Goal: Task Accomplishment & Management: Manage account settings

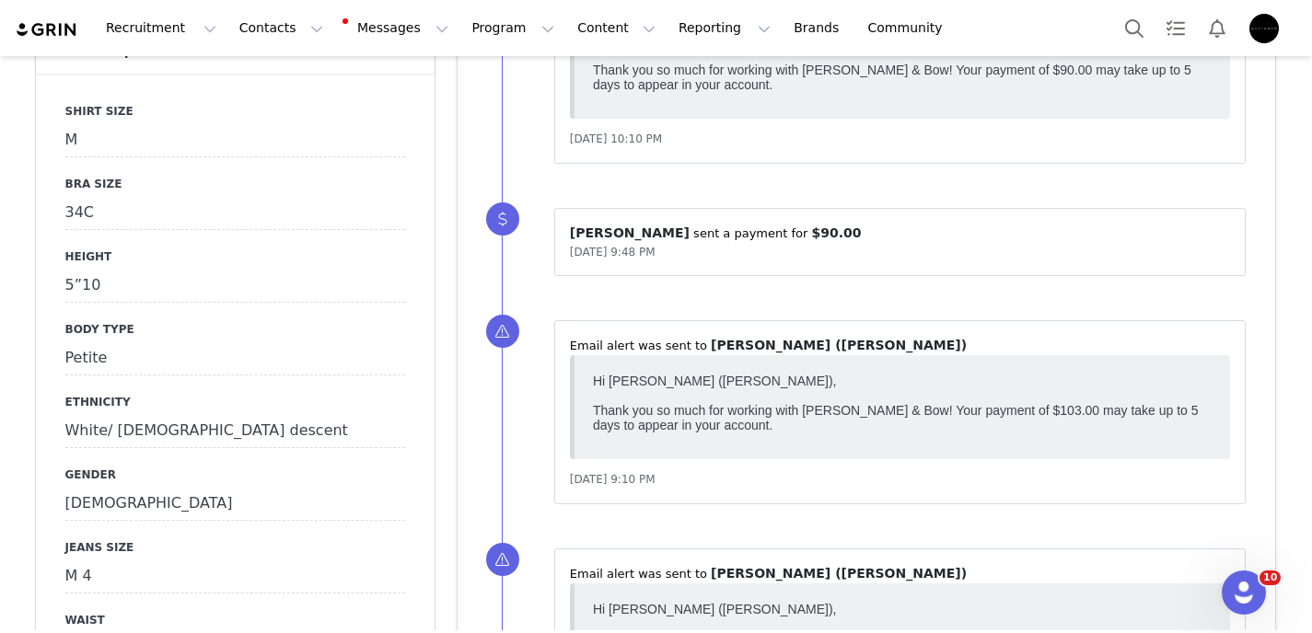
scroll to position [982, 0]
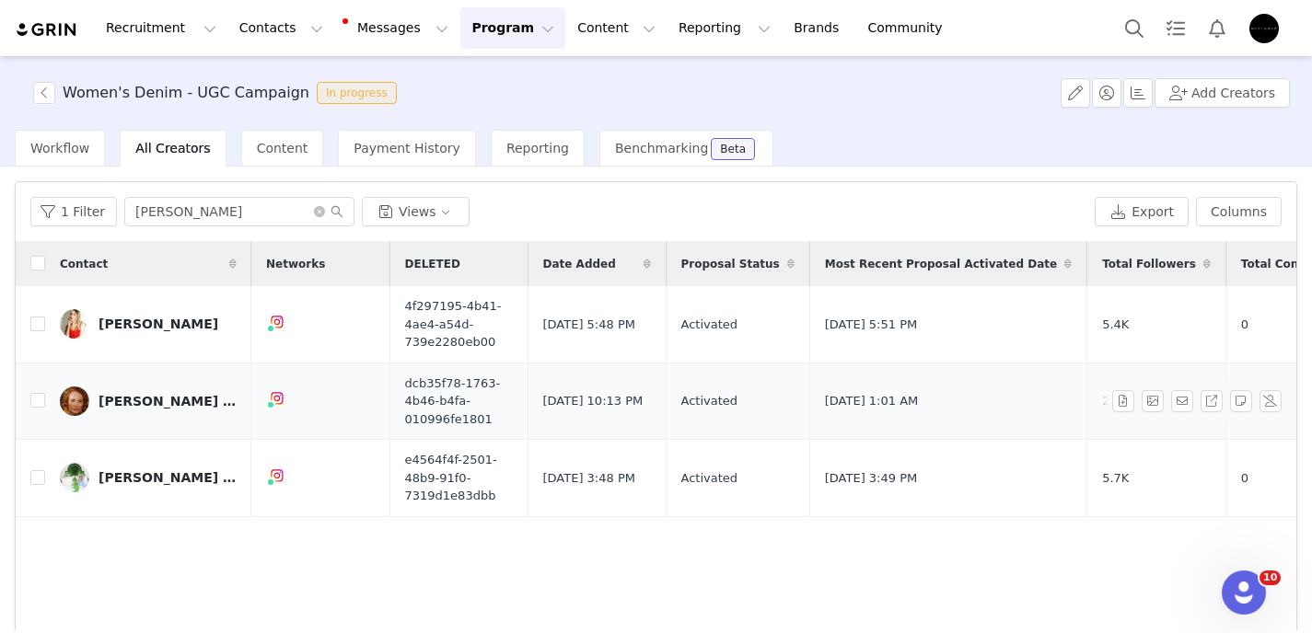
click at [176, 405] on div "[PERSON_NAME] ([PERSON_NAME])" at bounding box center [167, 401] width 138 height 15
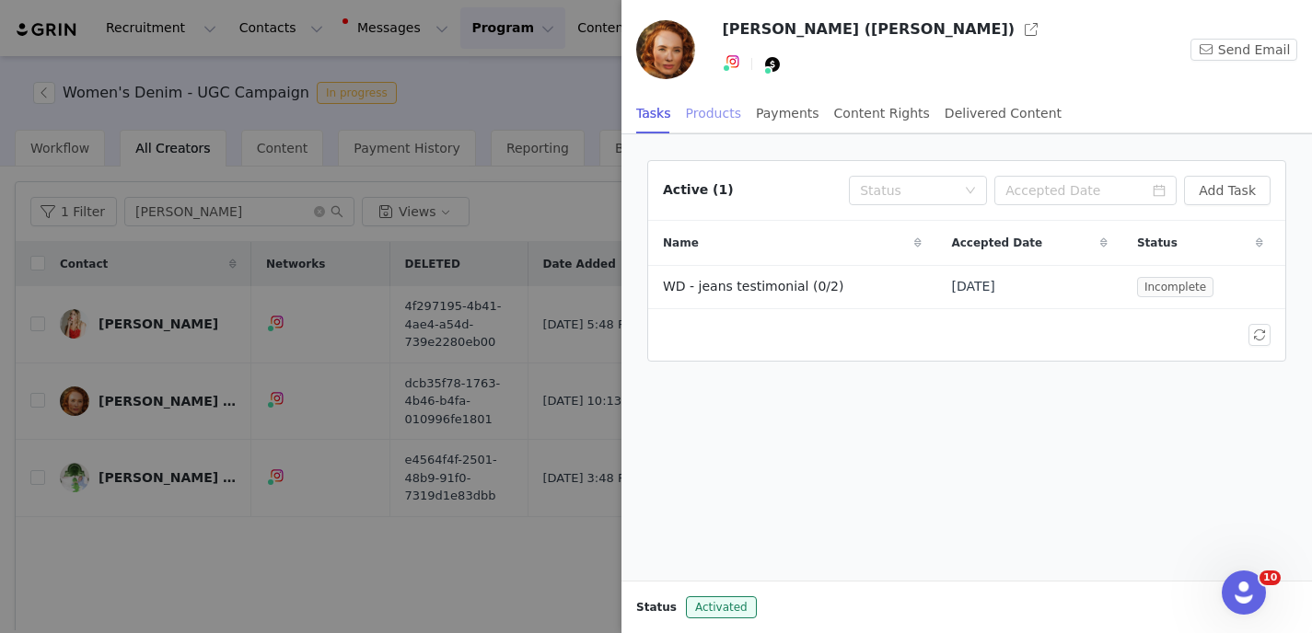
click at [701, 122] on div "Products" at bounding box center [713, 113] width 55 height 41
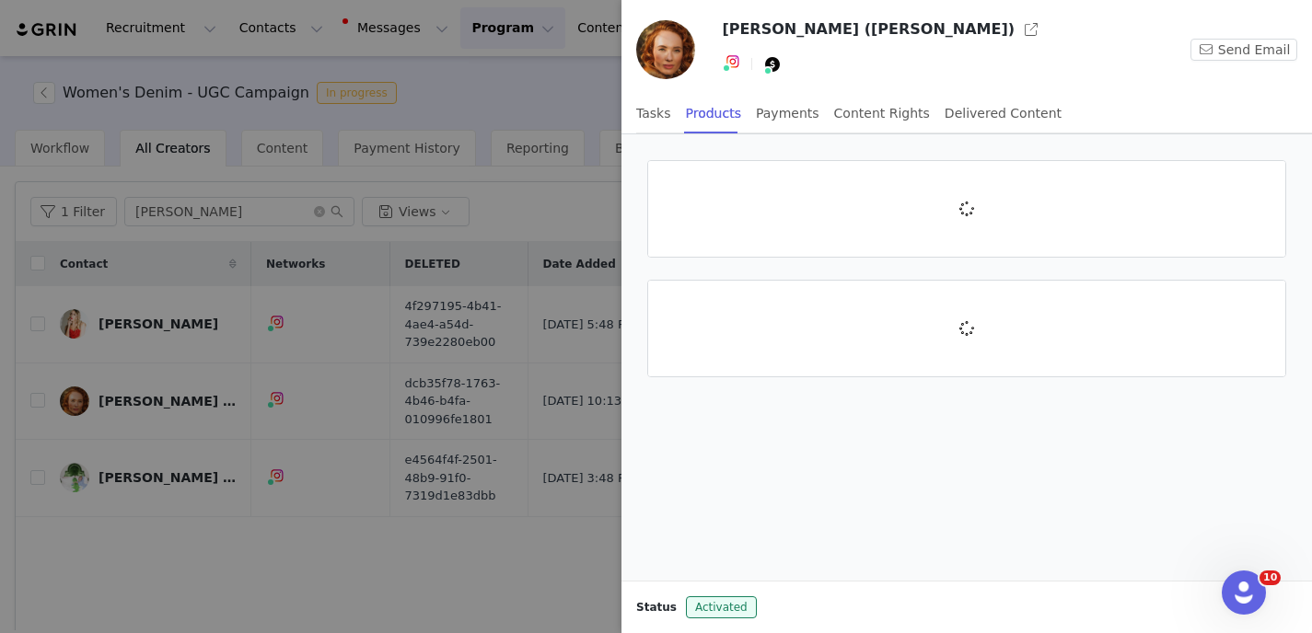
click at [552, 89] on div at bounding box center [656, 316] width 1312 height 633
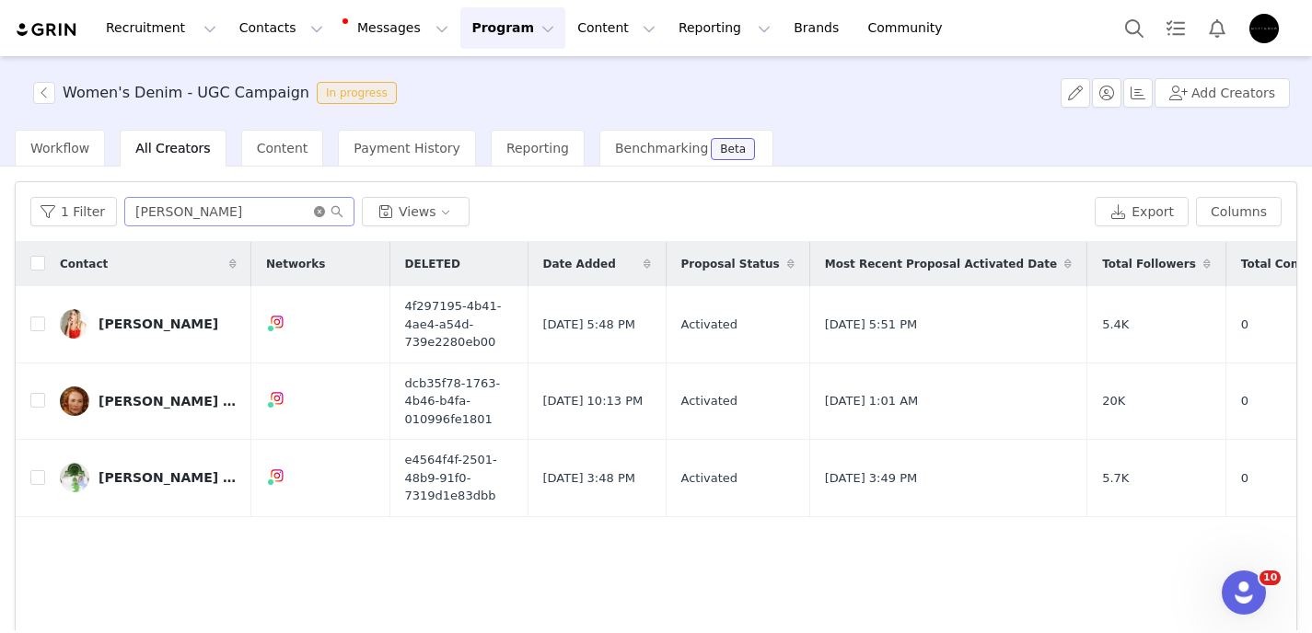
click at [315, 213] on icon "icon: close-circle" at bounding box center [319, 211] width 11 height 11
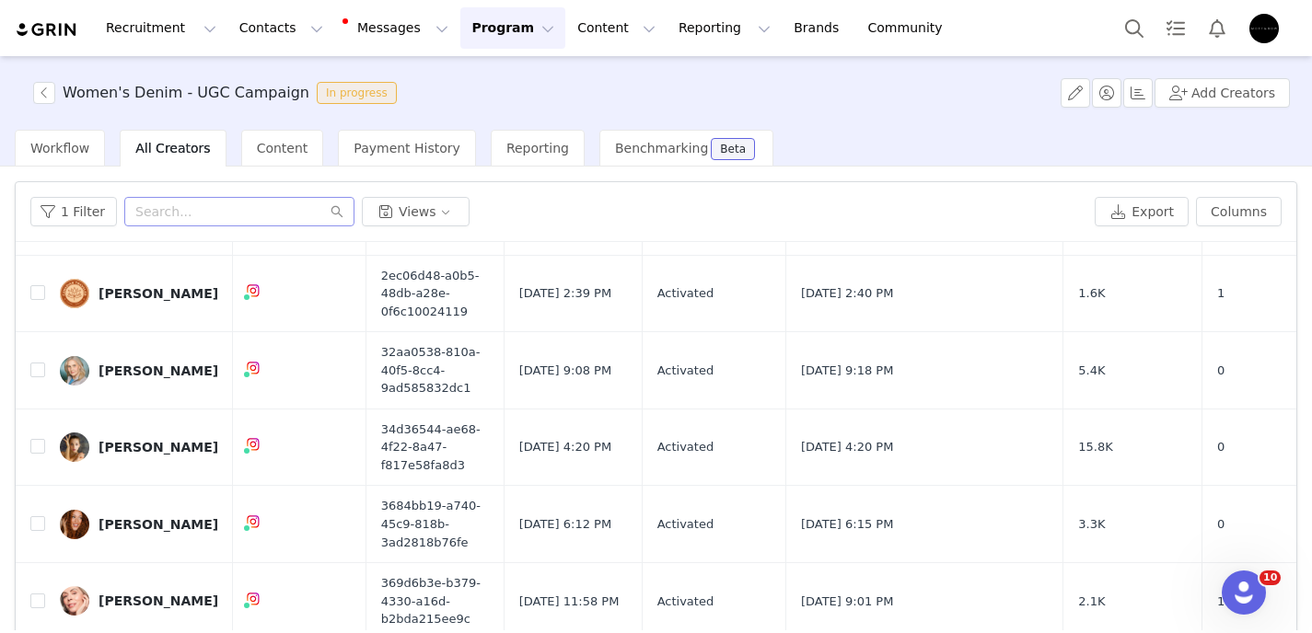
scroll to position [587, 6]
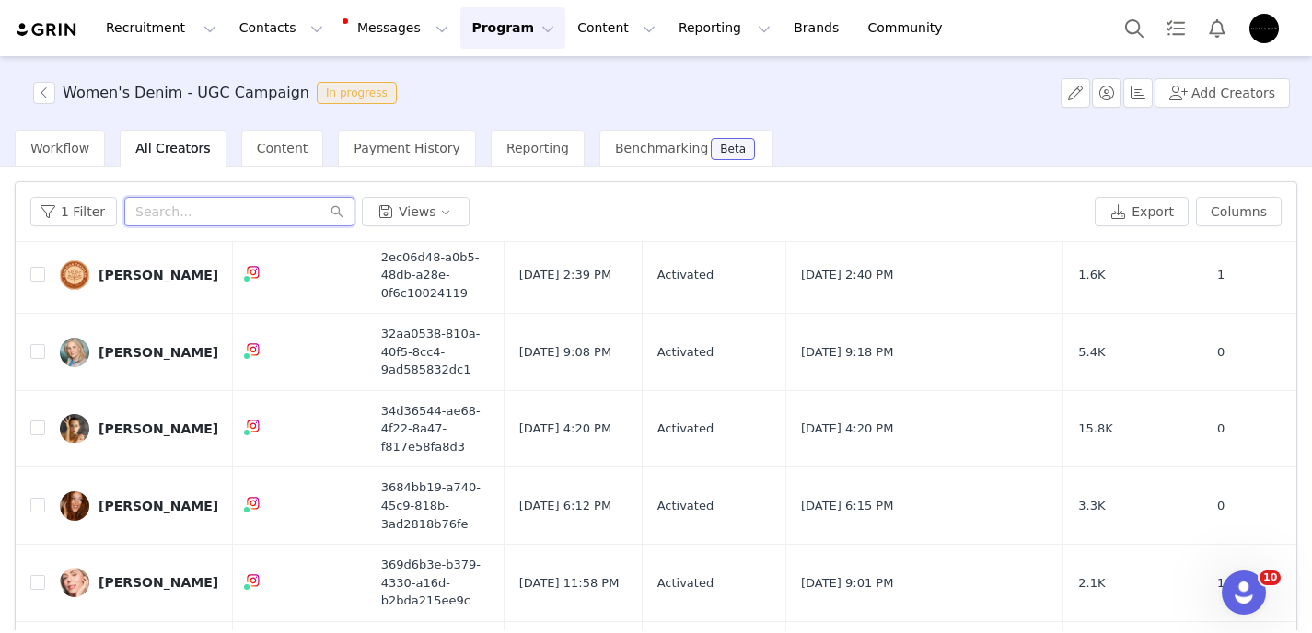
click at [198, 214] on input "text" at bounding box center [239, 211] width 230 height 29
click at [75, 205] on button "1 Filter" at bounding box center [73, 211] width 87 height 29
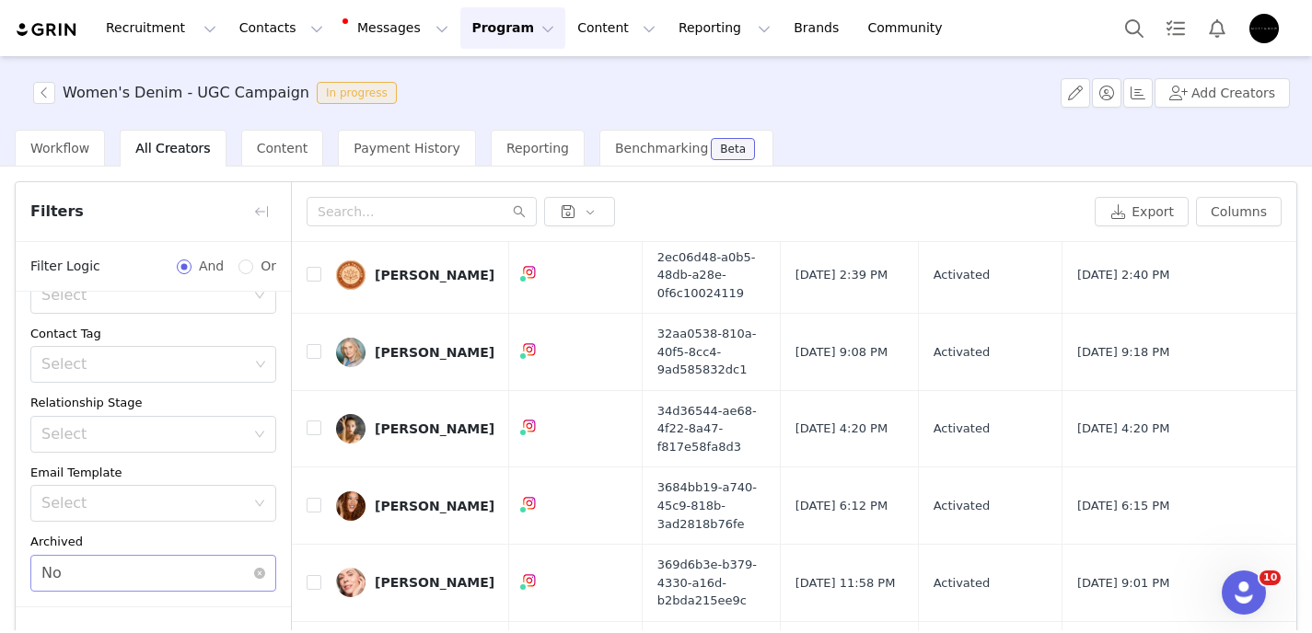
scroll to position [118, 0]
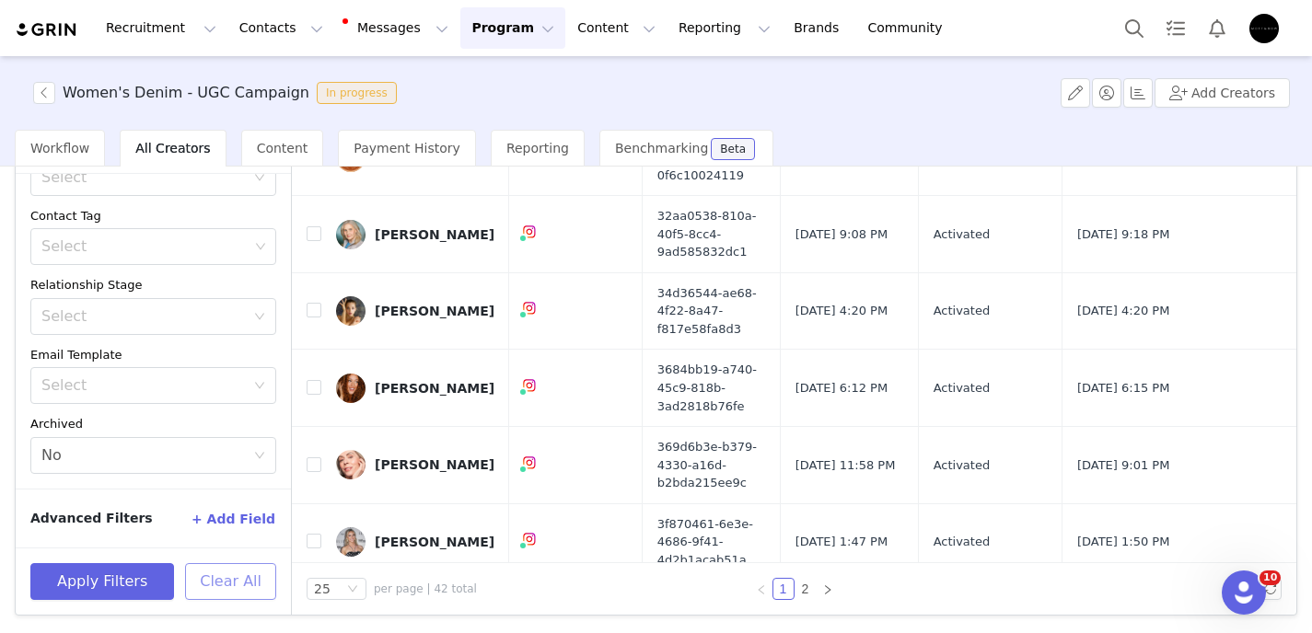
click at [216, 581] on button "Clear All" at bounding box center [230, 581] width 91 height 37
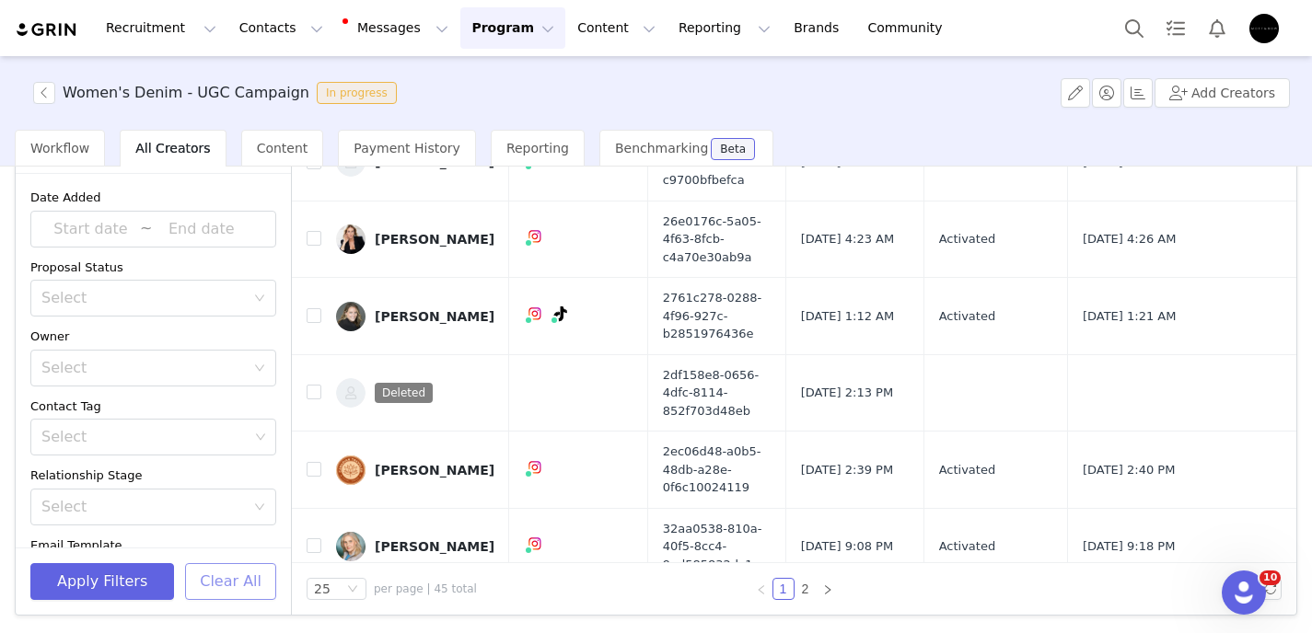
scroll to position [0, 0]
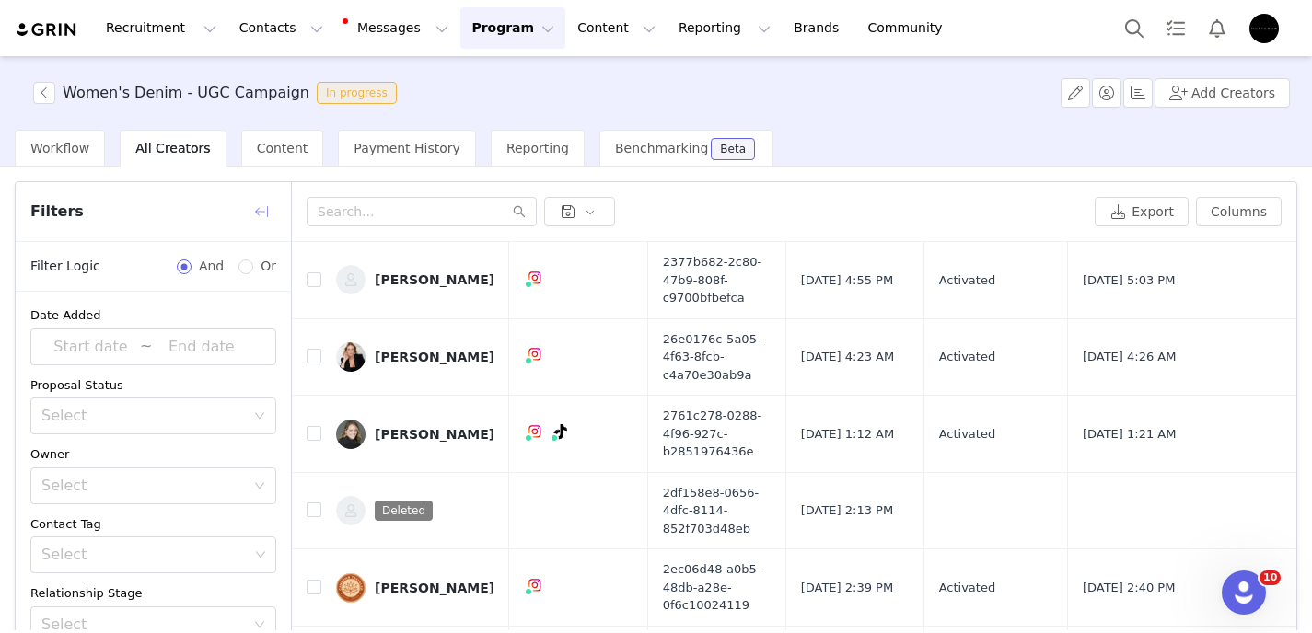
click at [264, 207] on button "button" at bounding box center [261, 211] width 29 height 29
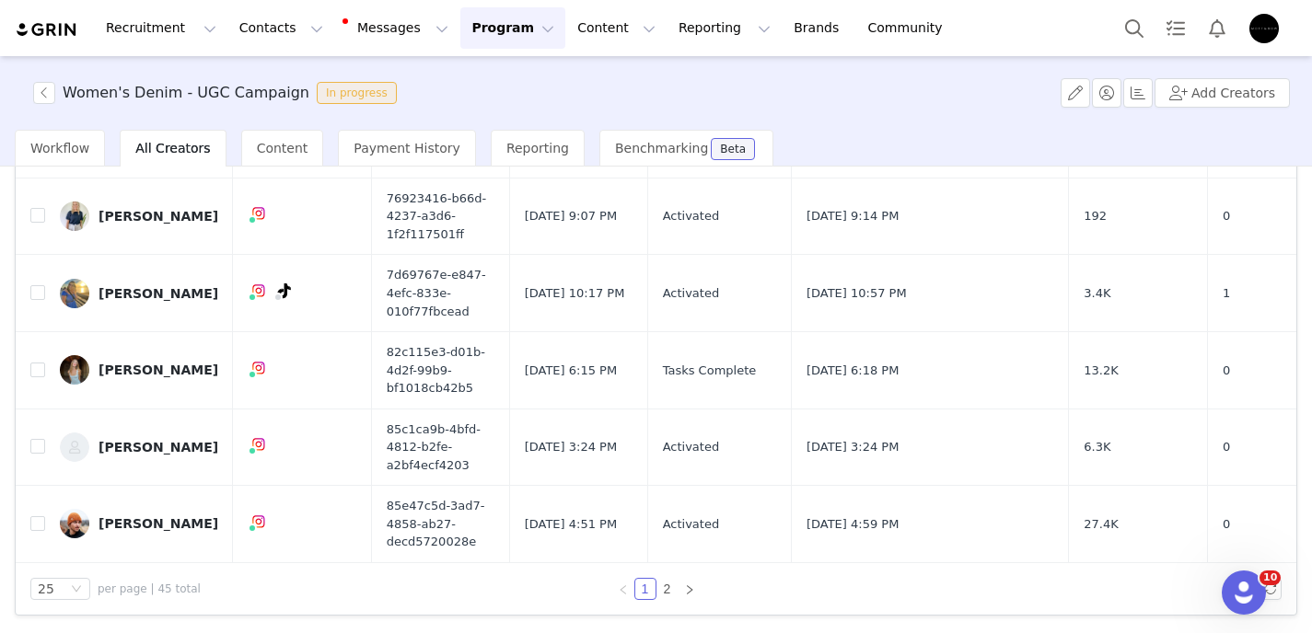
scroll to position [1526, 0]
click at [659, 585] on link "2" at bounding box center [667, 589] width 20 height 20
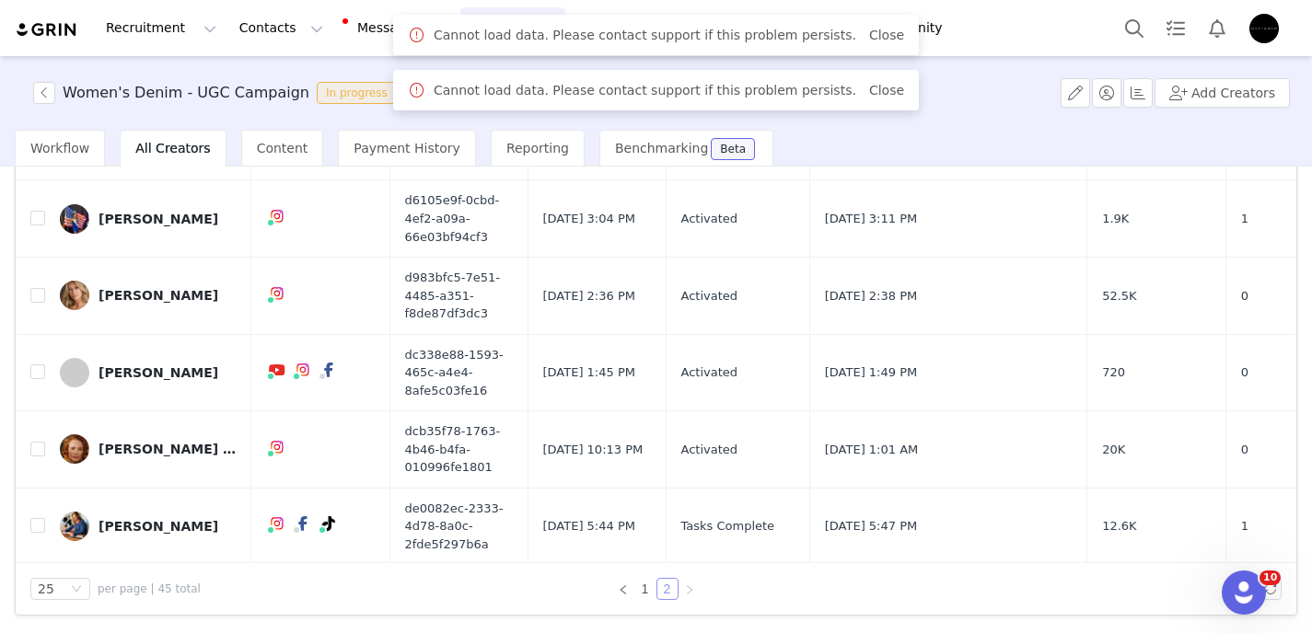
scroll to position [759, 0]
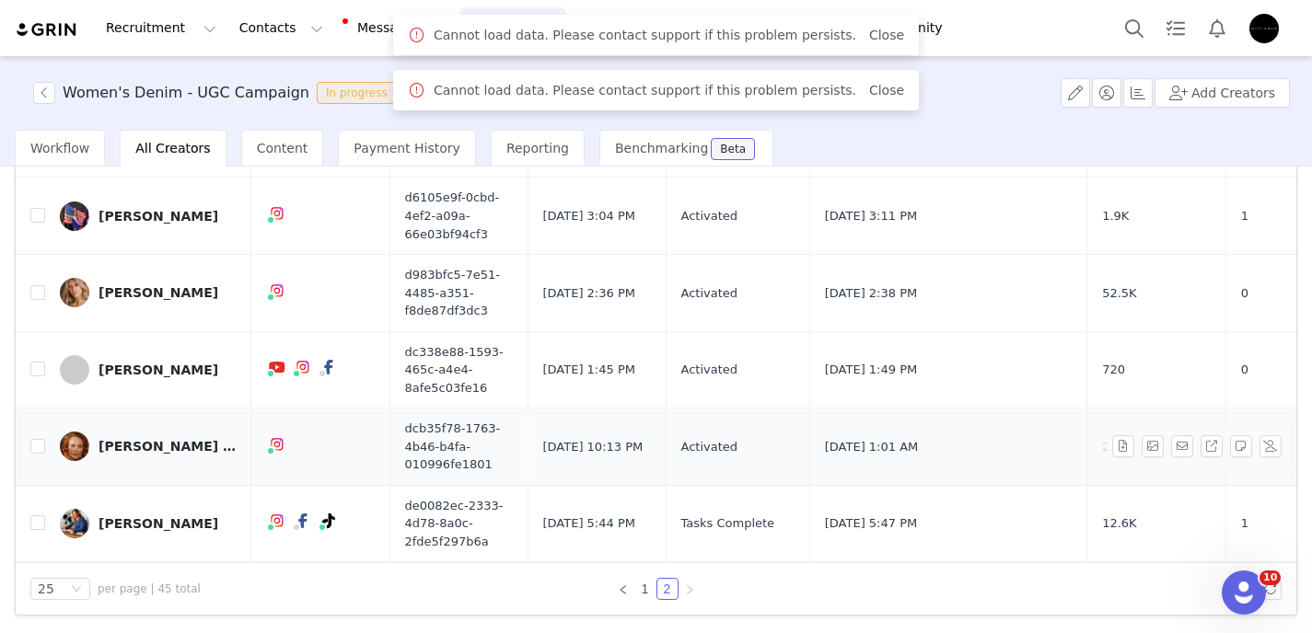
click at [176, 446] on div "[PERSON_NAME] ([PERSON_NAME])" at bounding box center [167, 446] width 138 height 15
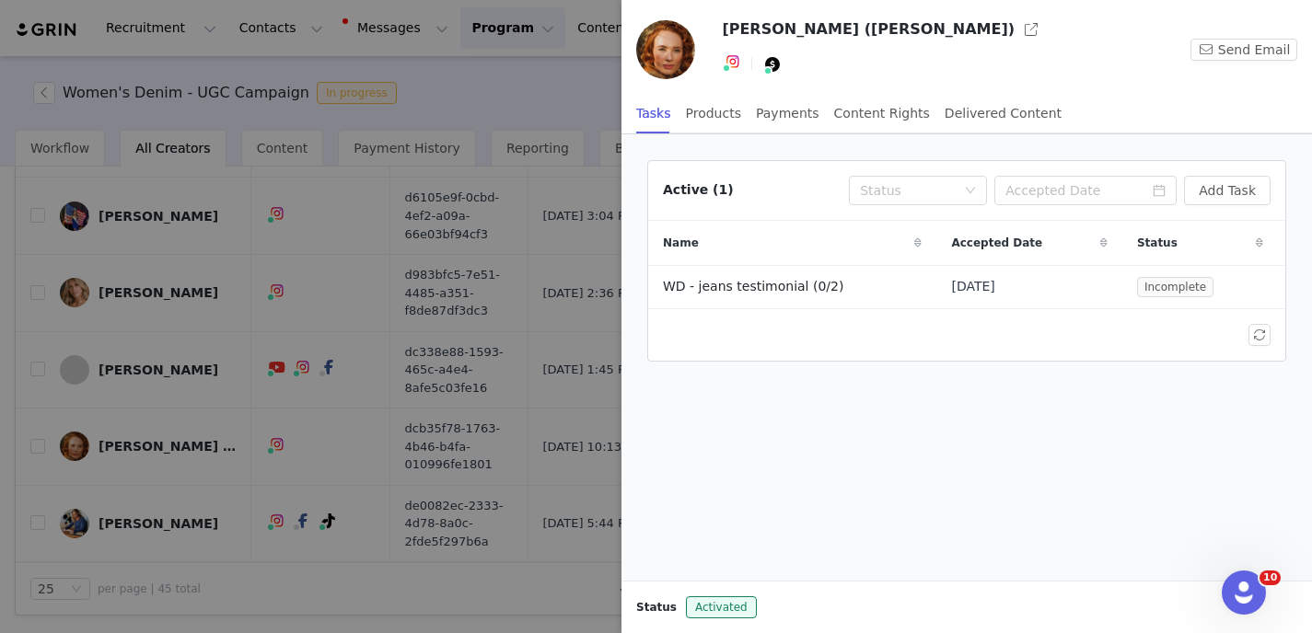
click at [457, 91] on div at bounding box center [656, 316] width 1312 height 633
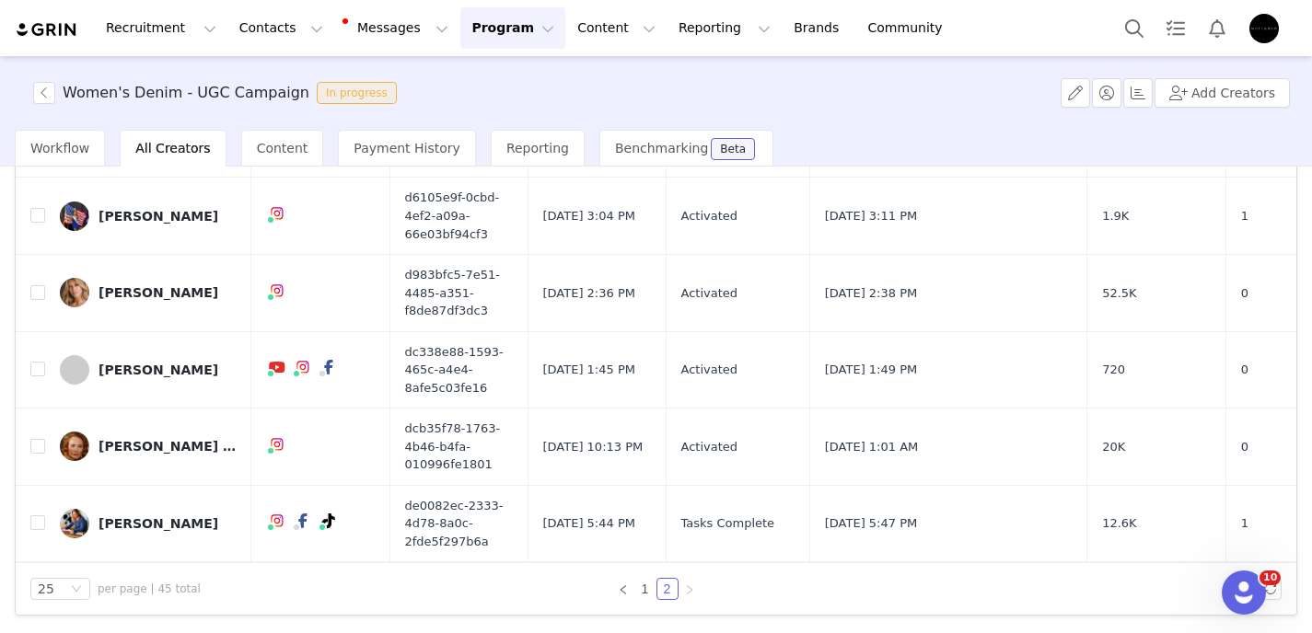
scroll to position [0, 0]
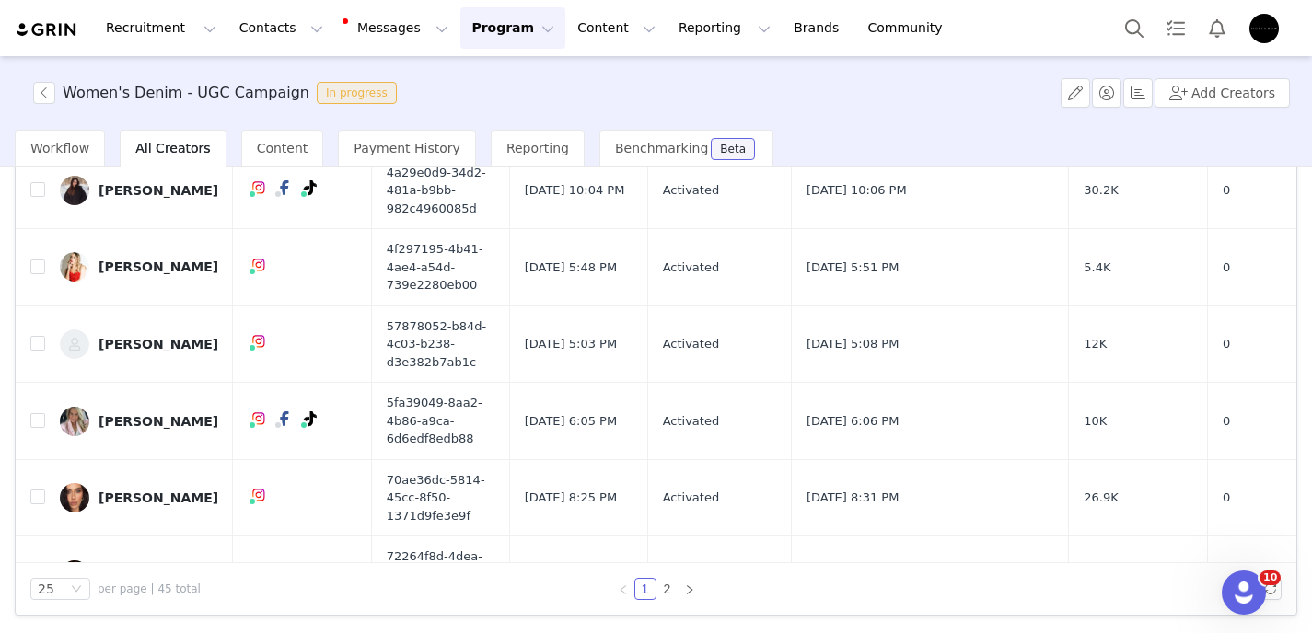
scroll to position [1445, 0]
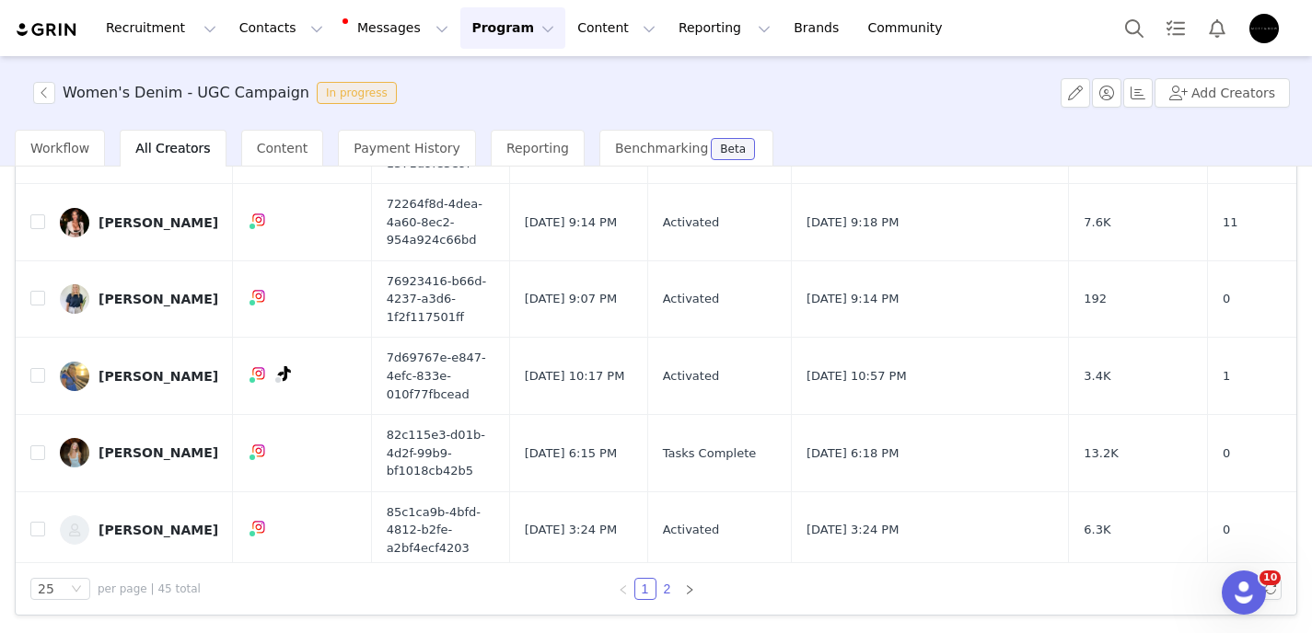
click at [657, 585] on link "2" at bounding box center [667, 589] width 20 height 20
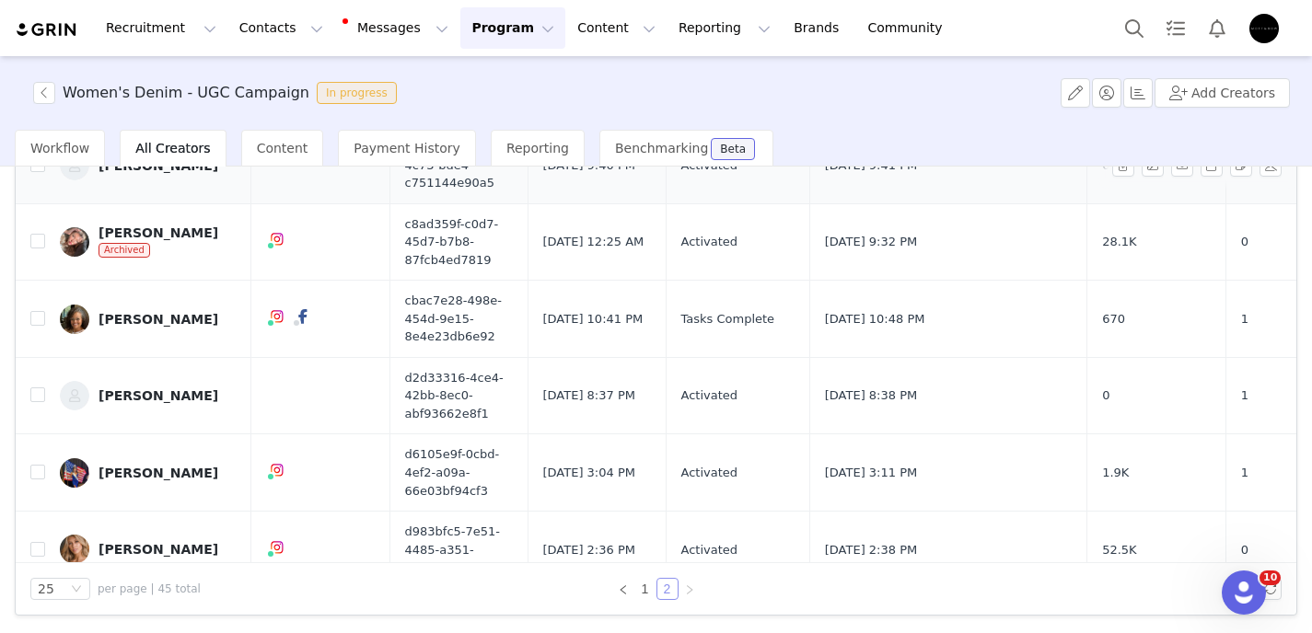
scroll to position [566, 0]
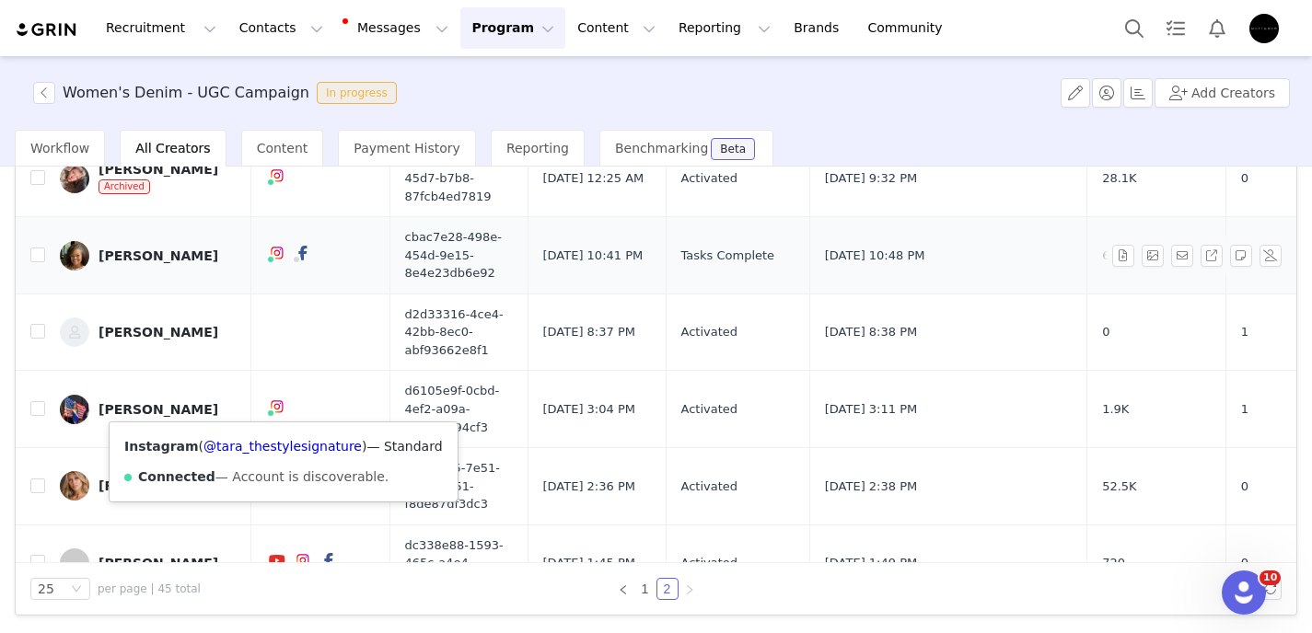
click at [176, 257] on div "[PERSON_NAME]" at bounding box center [158, 256] width 120 height 15
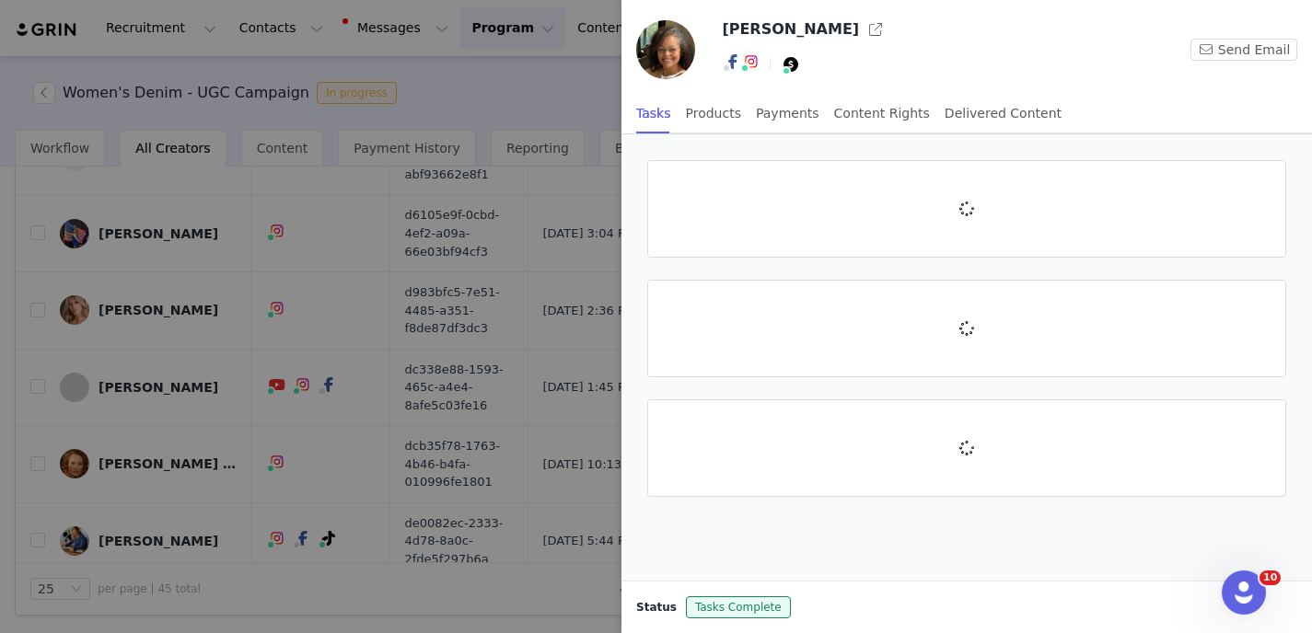
scroll to position [902, 0]
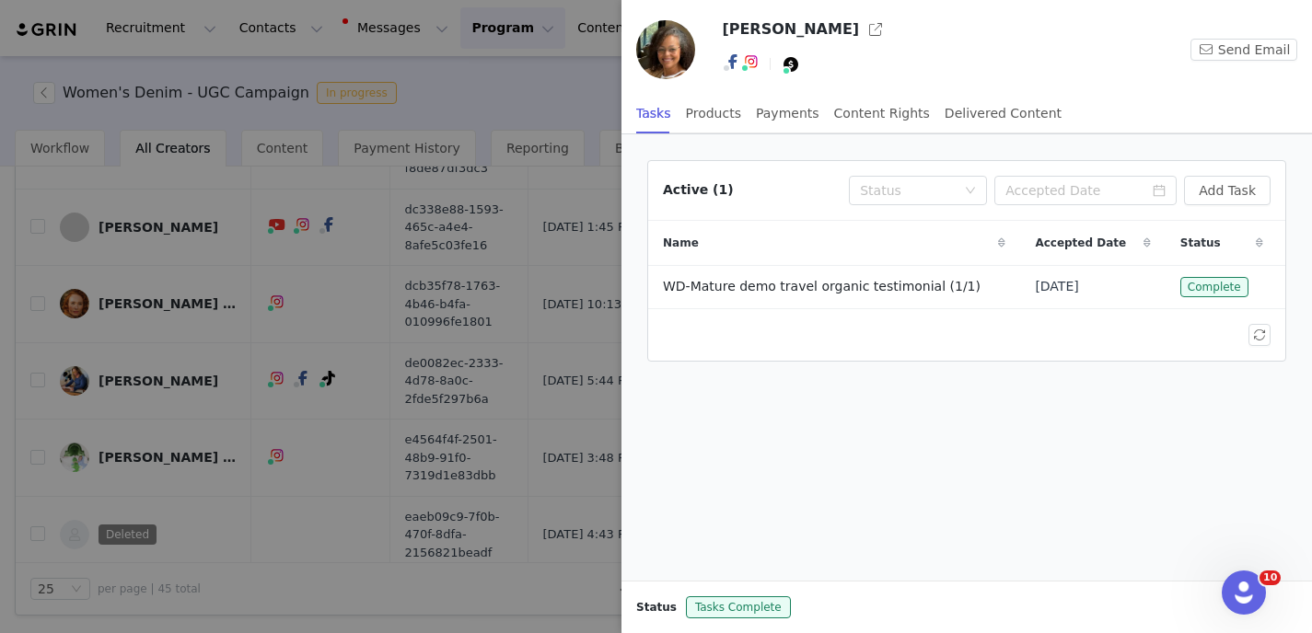
click at [147, 312] on div at bounding box center [656, 316] width 1312 height 633
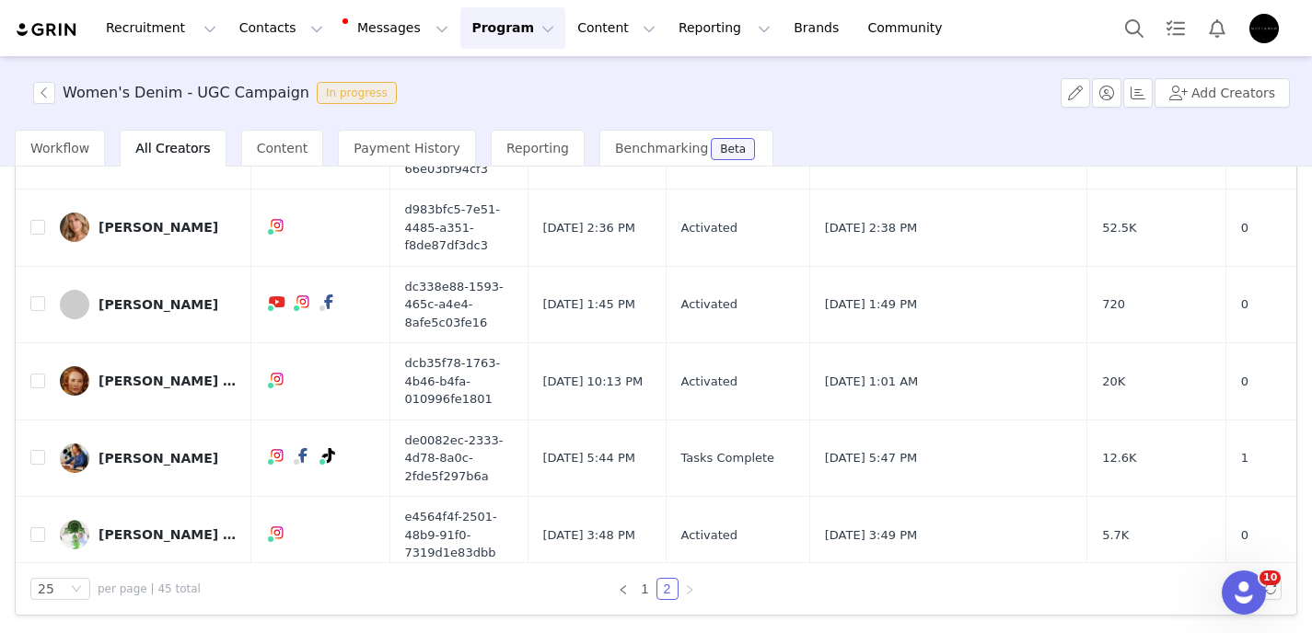
scroll to position [793, 0]
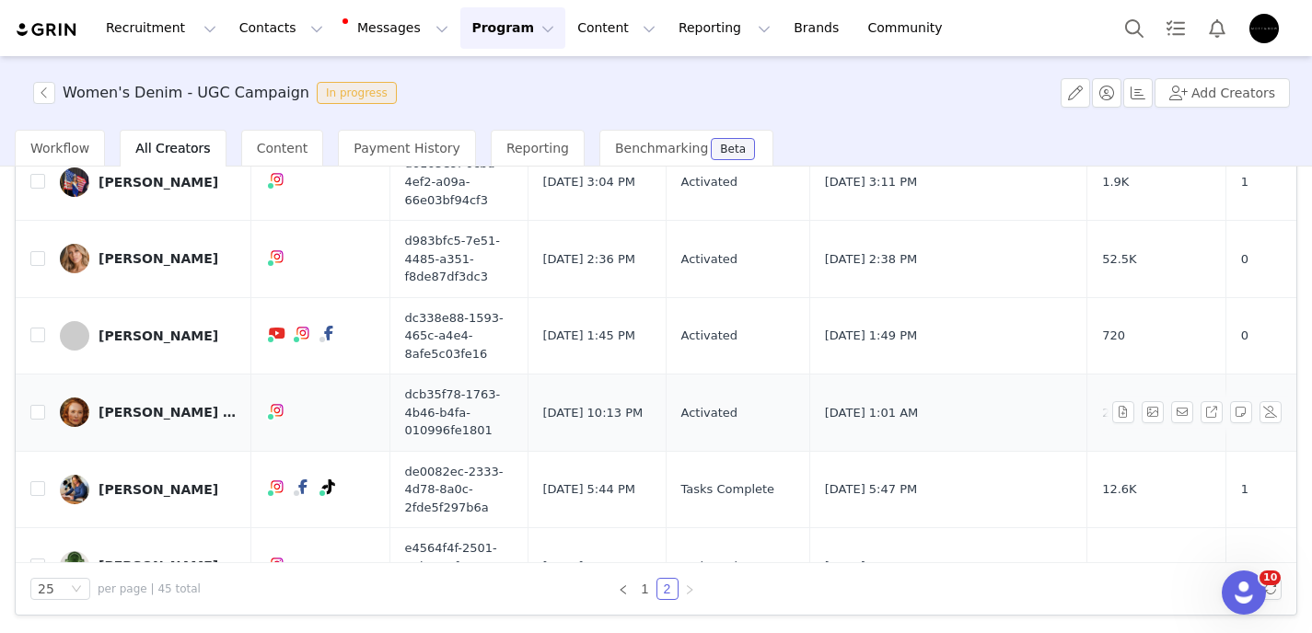
click at [156, 417] on div "[PERSON_NAME] ([PERSON_NAME])" at bounding box center [167, 412] width 138 height 15
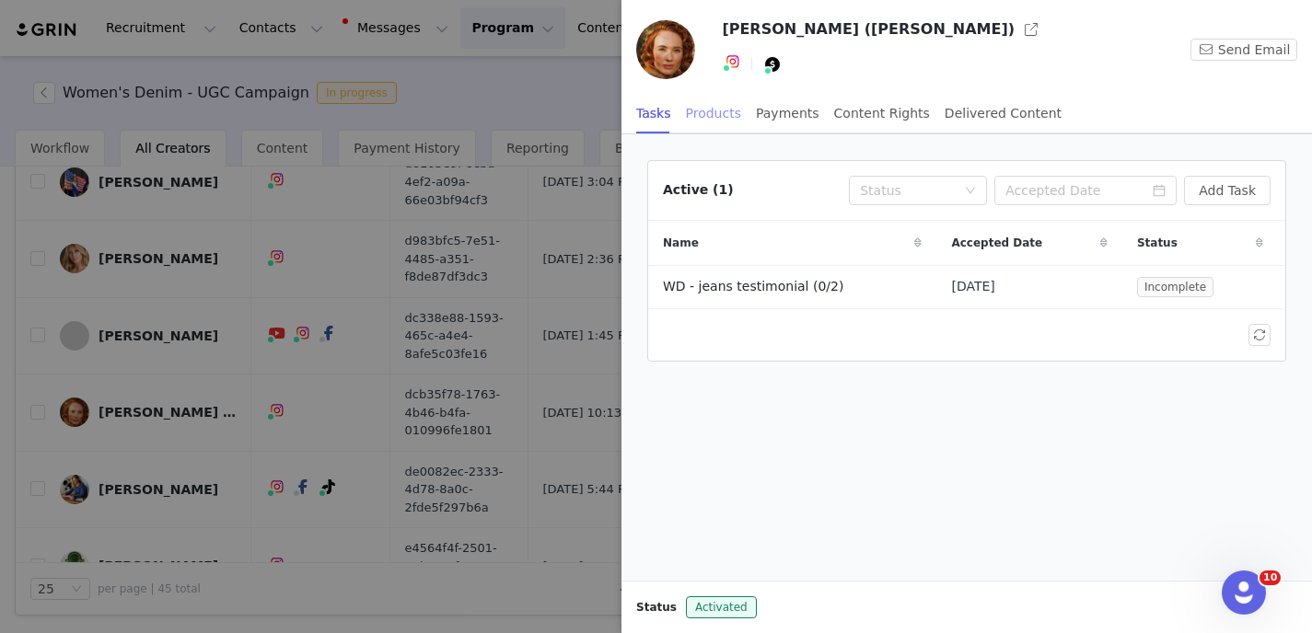
click at [709, 117] on div "Products" at bounding box center [713, 113] width 55 height 41
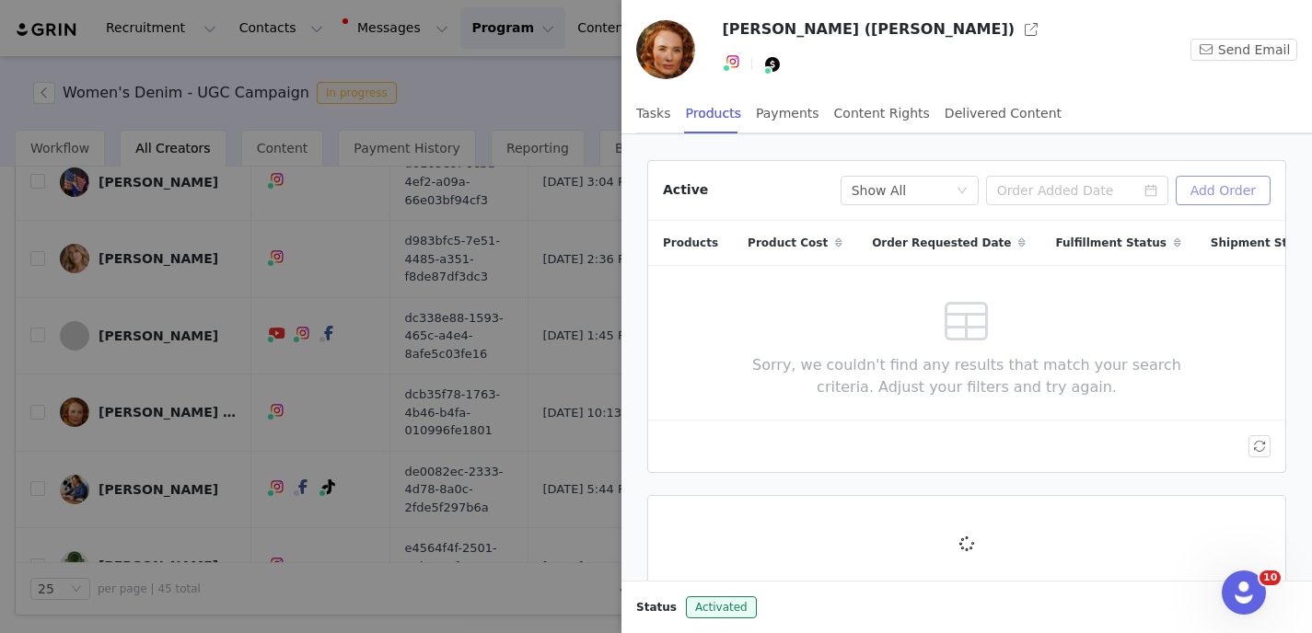
click at [1219, 193] on button "Add Order" at bounding box center [1222, 190] width 95 height 29
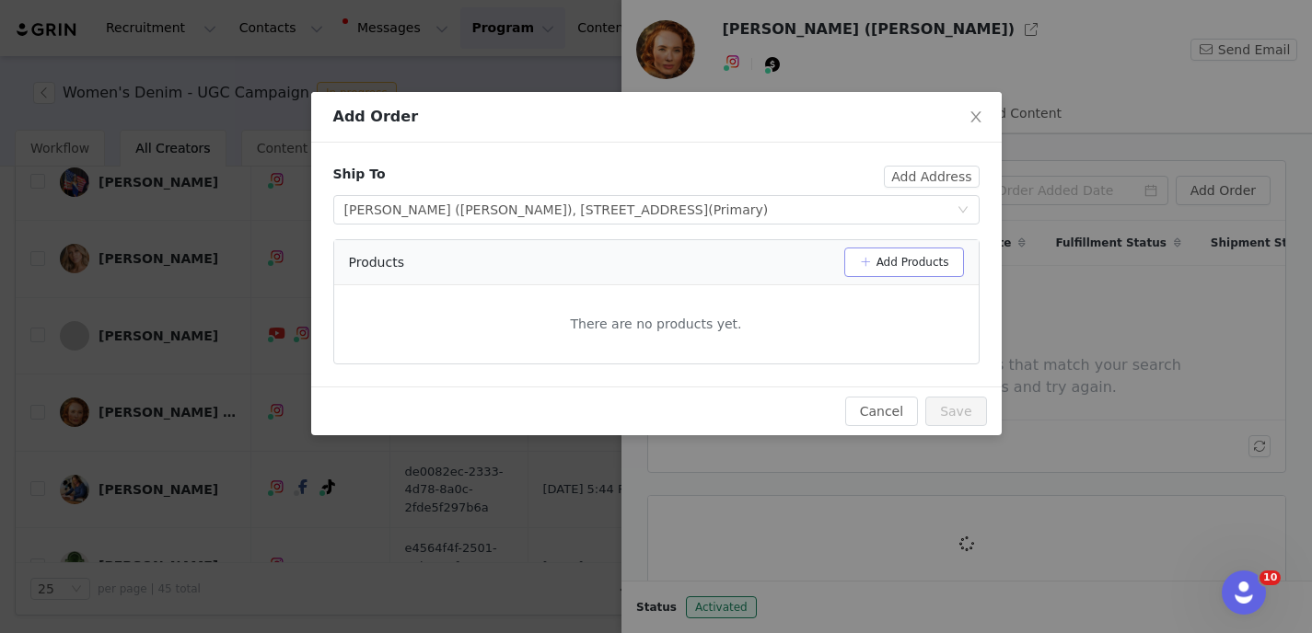
click at [921, 266] on button "Add Products" at bounding box center [904, 262] width 120 height 29
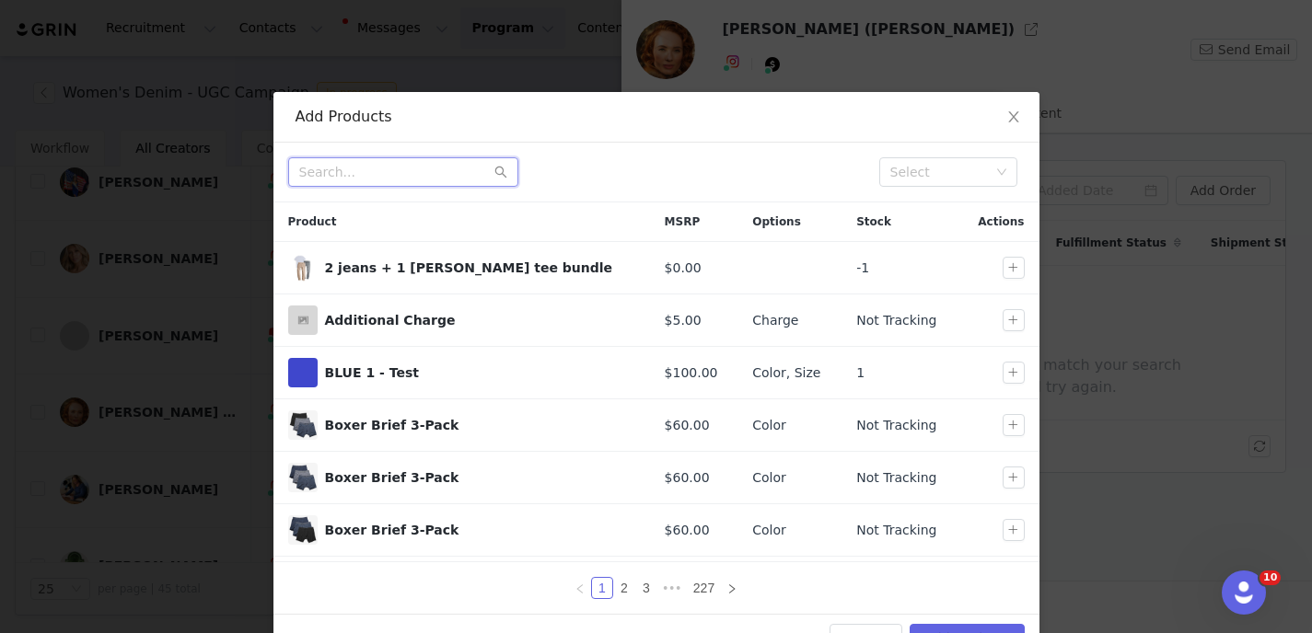
click at [376, 172] on input "text" at bounding box center [403, 171] width 230 height 29
paste input "Hi [PERSON_NAME], Happy [DATE]! I hope you’re doing very well. Thank you so muc…"
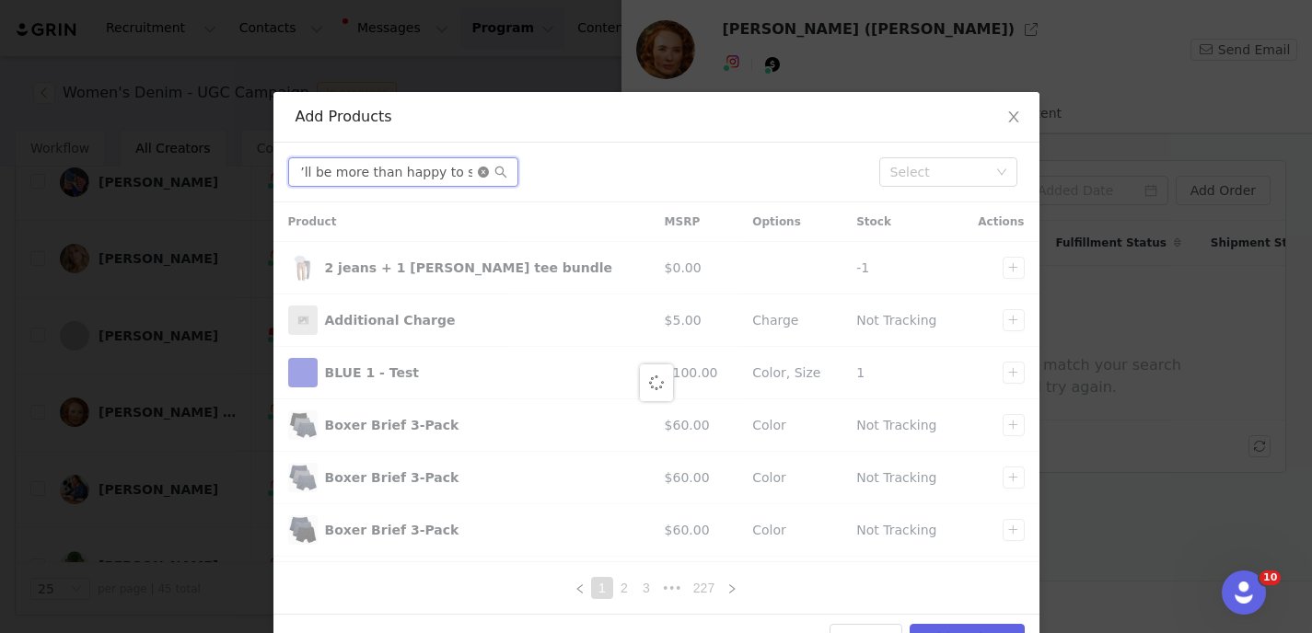
type input "Hi [PERSON_NAME], Happy [DATE]! I hope you’re doing very well. Thank you so muc…"
click at [478, 168] on icon "icon: close-circle" at bounding box center [483, 172] width 11 height 11
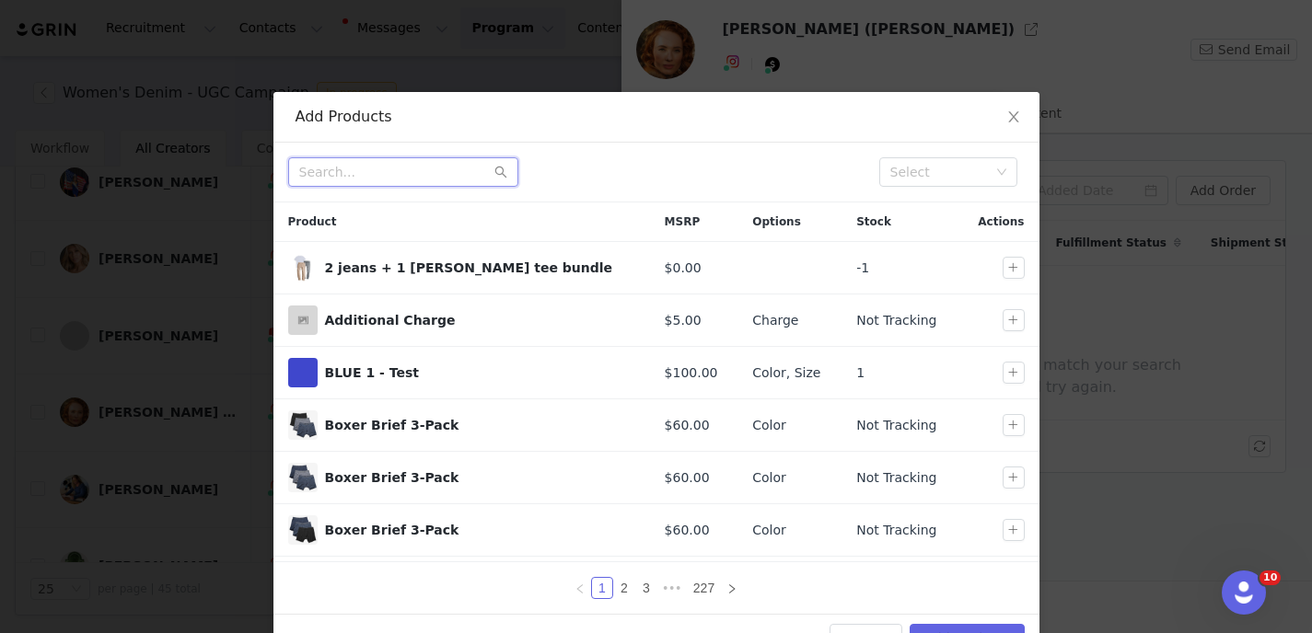
click at [389, 169] on input "text" at bounding box center [403, 171] width 230 height 29
paste input "Slim straight Ridge"
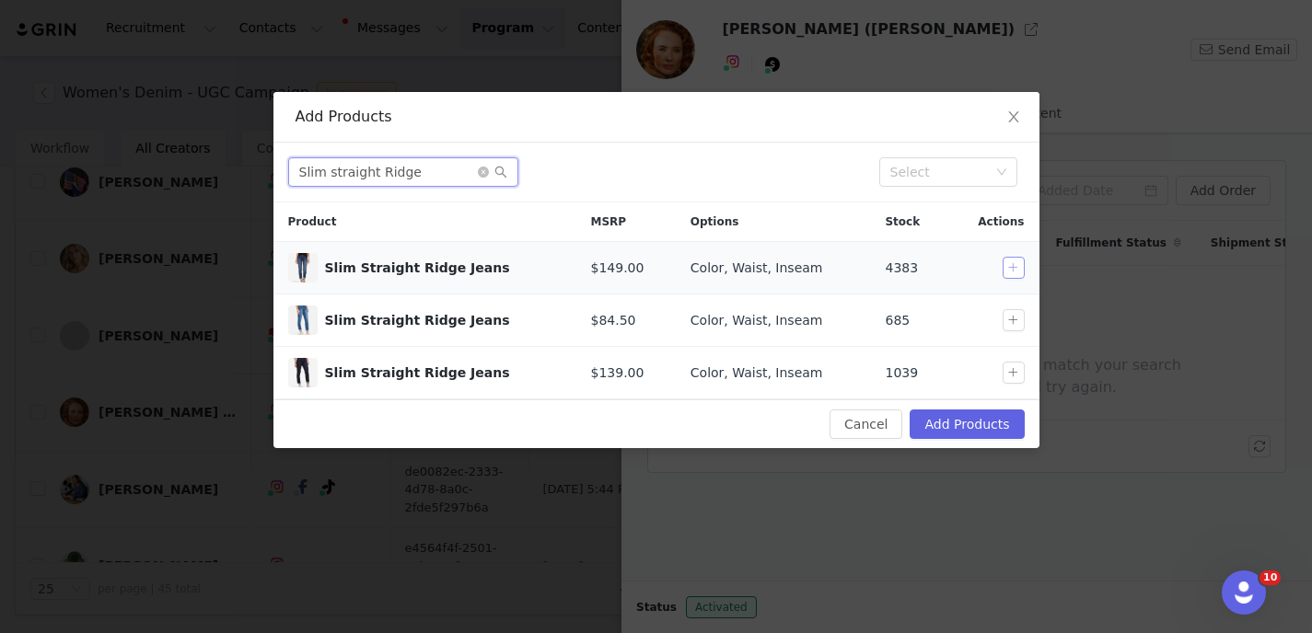
type input "Slim straight Ridge"
click at [1010, 263] on button "button" at bounding box center [1013, 268] width 22 height 22
click at [480, 169] on icon "icon: close-circle" at bounding box center [483, 172] width 11 height 11
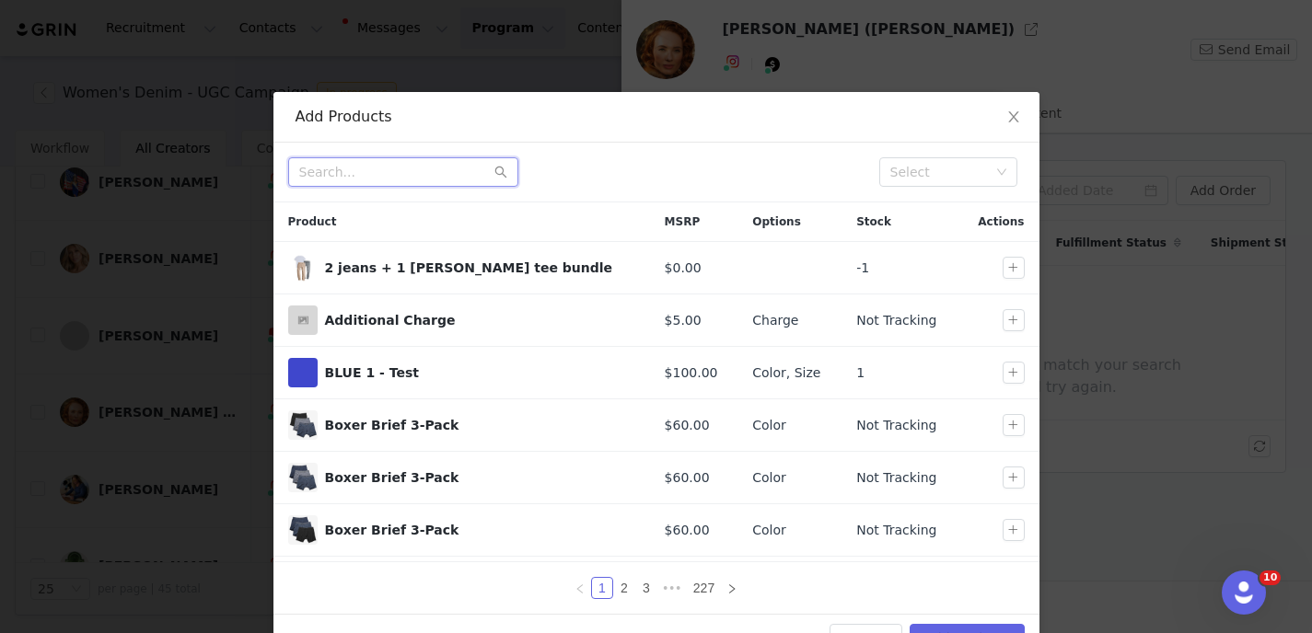
click at [390, 181] on input "text" at bounding box center [403, 171] width 230 height 29
paste input "High rise skinny Orchard"
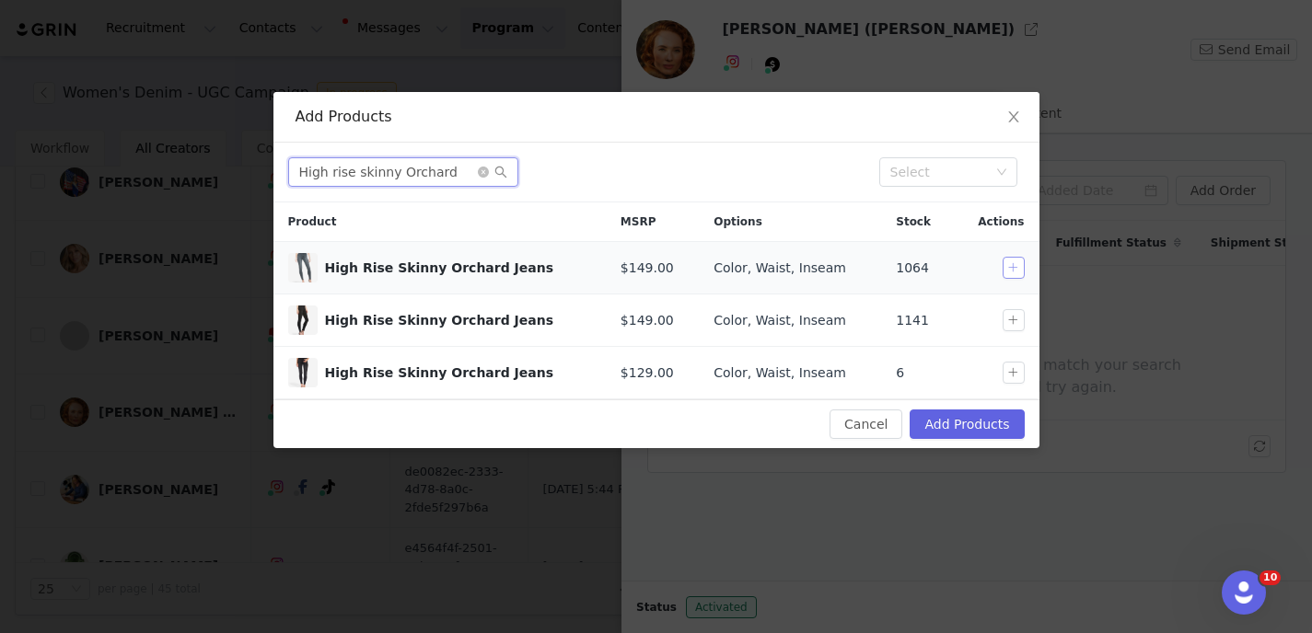
type input "High rise skinny Orchard"
click at [1014, 261] on button "button" at bounding box center [1013, 268] width 22 height 22
click at [483, 173] on icon "icon: close-circle" at bounding box center [483, 172] width 11 height 11
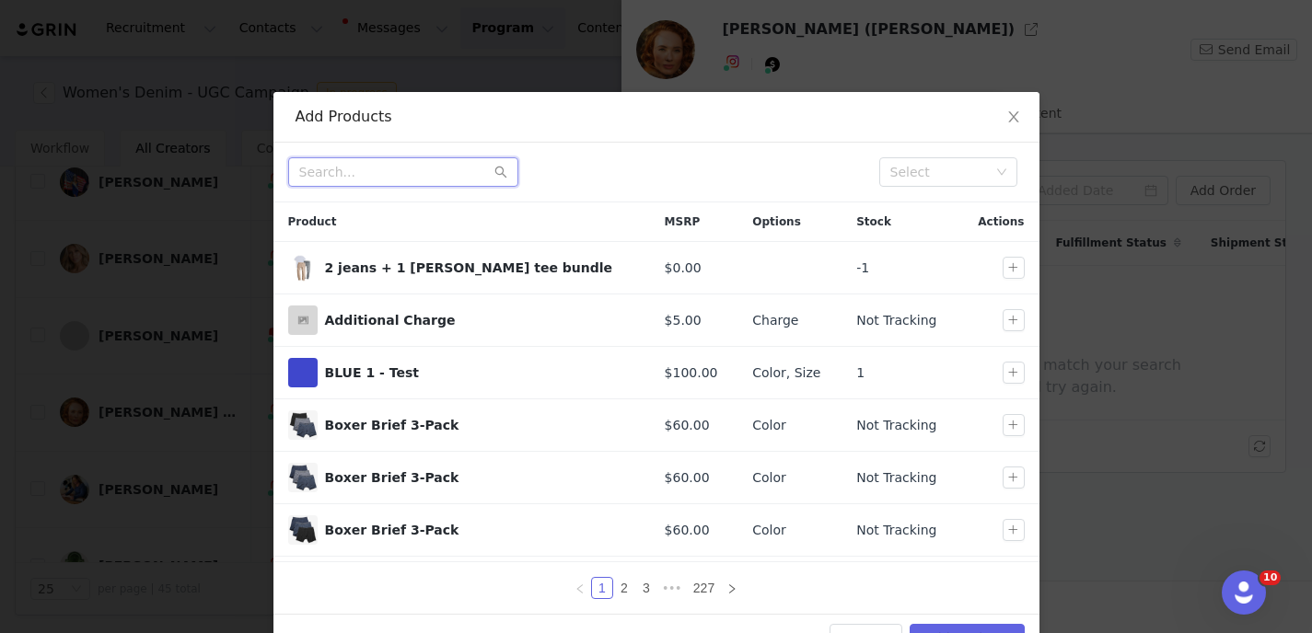
click at [456, 179] on input "text" at bounding box center [403, 171] width 230 height 29
paste input "Fitted [PERSON_NAME]"
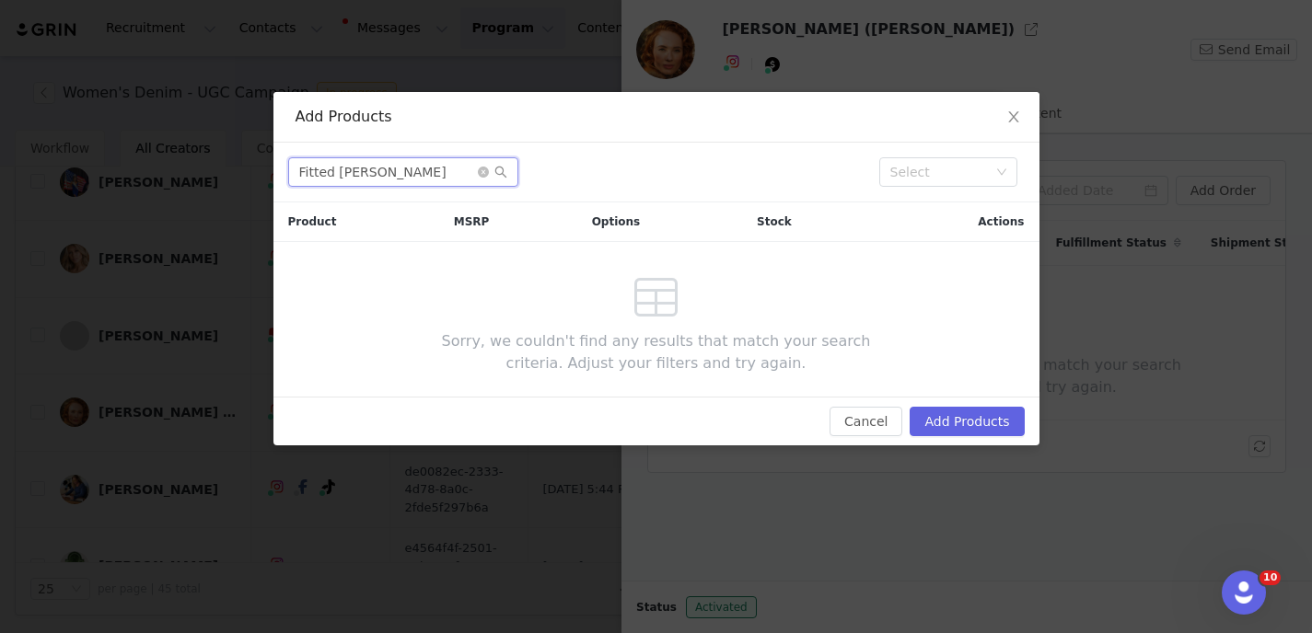
click at [341, 174] on input "Fitted [PERSON_NAME]" at bounding box center [403, 171] width 230 height 29
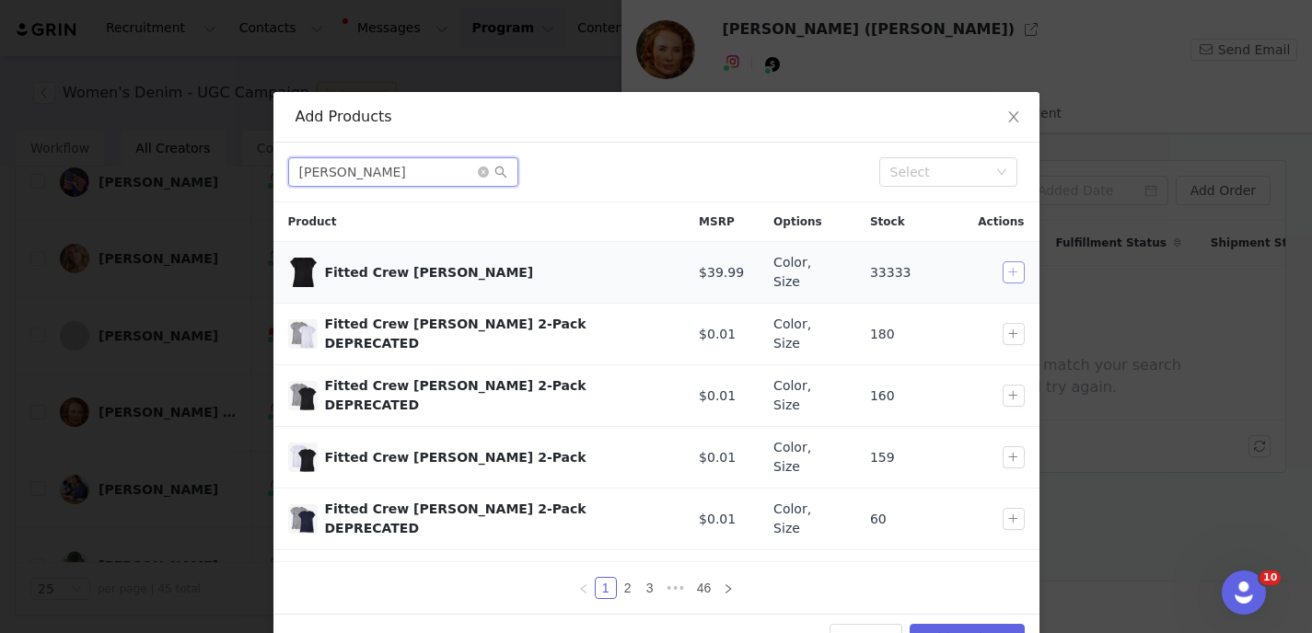
type input "[PERSON_NAME]"
click at [1002, 273] on button "button" at bounding box center [1013, 272] width 22 height 22
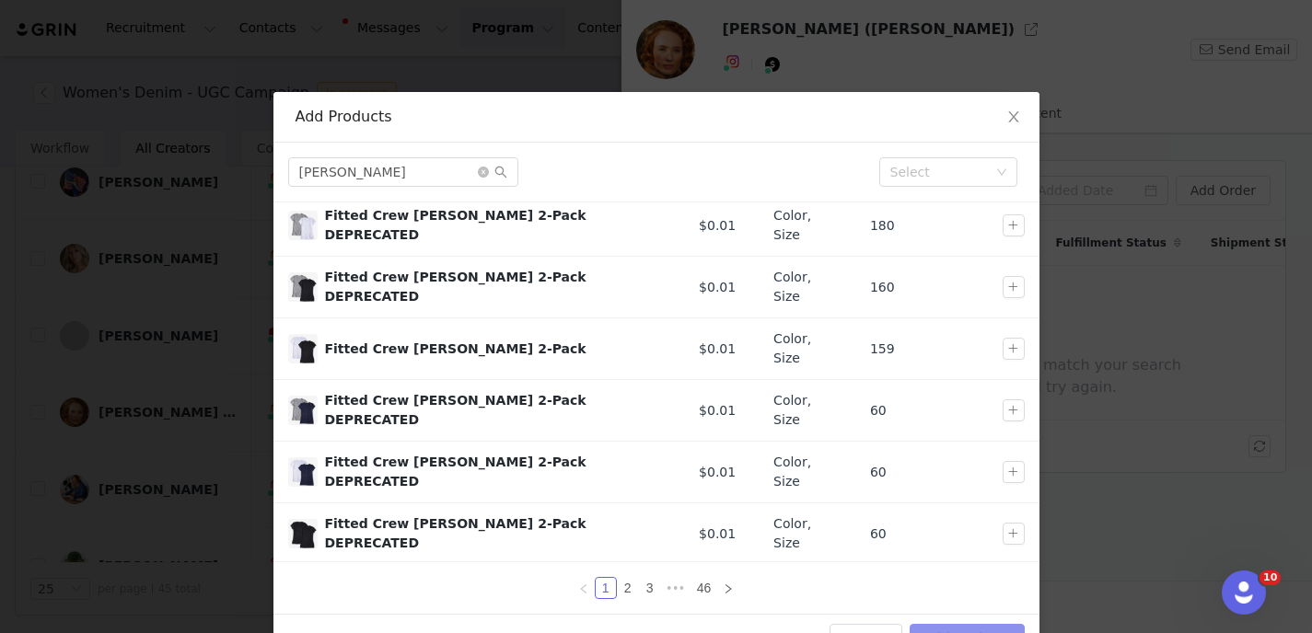
click at [939, 625] on button "Add Products" at bounding box center [966, 638] width 114 height 29
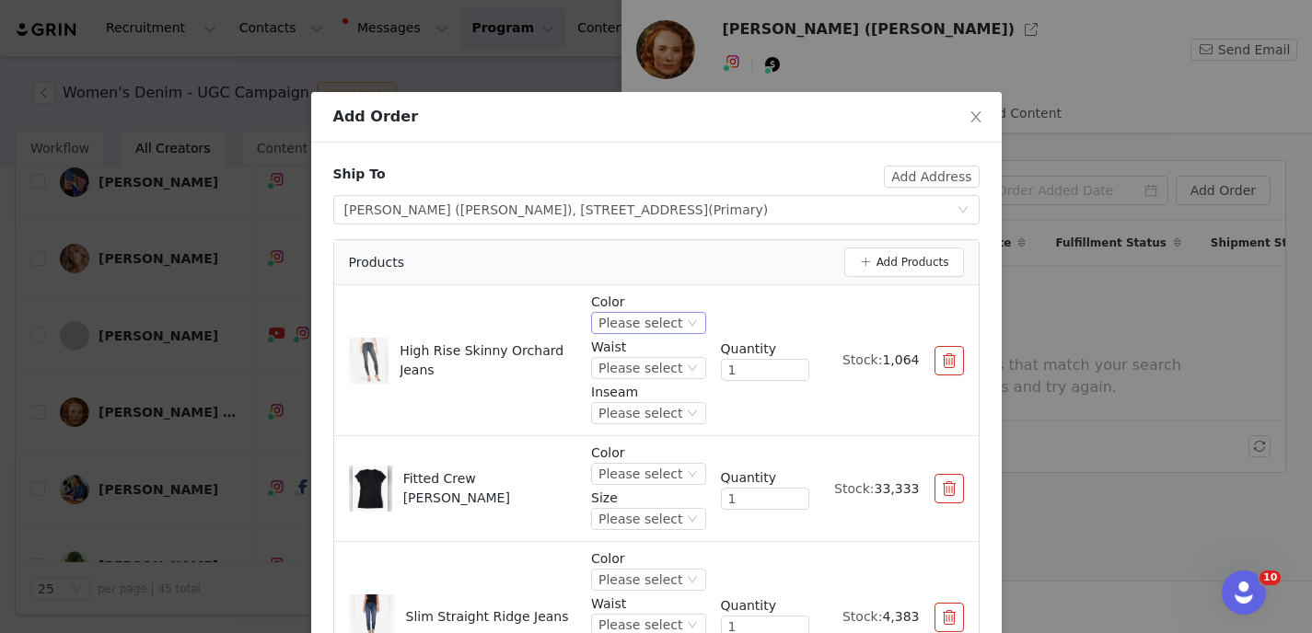
click at [671, 318] on div "Please select" at bounding box center [640, 323] width 84 height 20
click at [643, 395] on li "Medium Gray" at bounding box center [644, 385] width 109 height 29
click at [642, 371] on div "Please select" at bounding box center [638, 368] width 84 height 20
click at [622, 564] on li "32" at bounding box center [644, 564] width 110 height 29
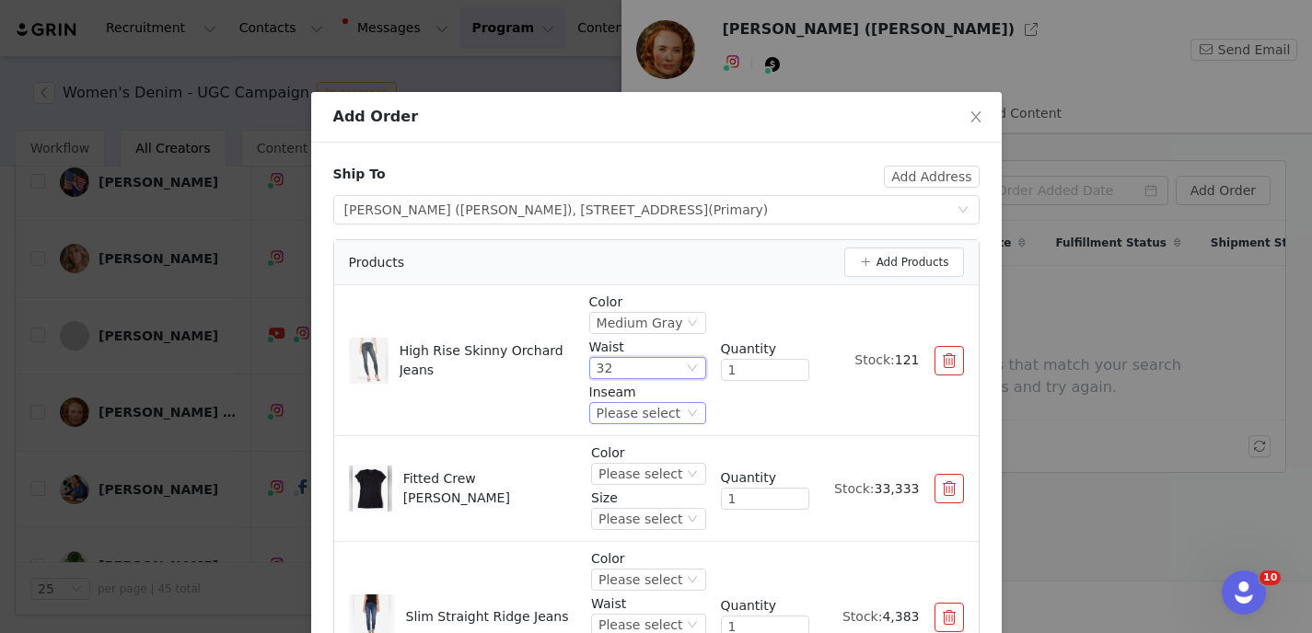
click at [654, 413] on div "Please select" at bounding box center [638, 413] width 84 height 20
click at [630, 499] on li "30" at bounding box center [644, 505] width 110 height 29
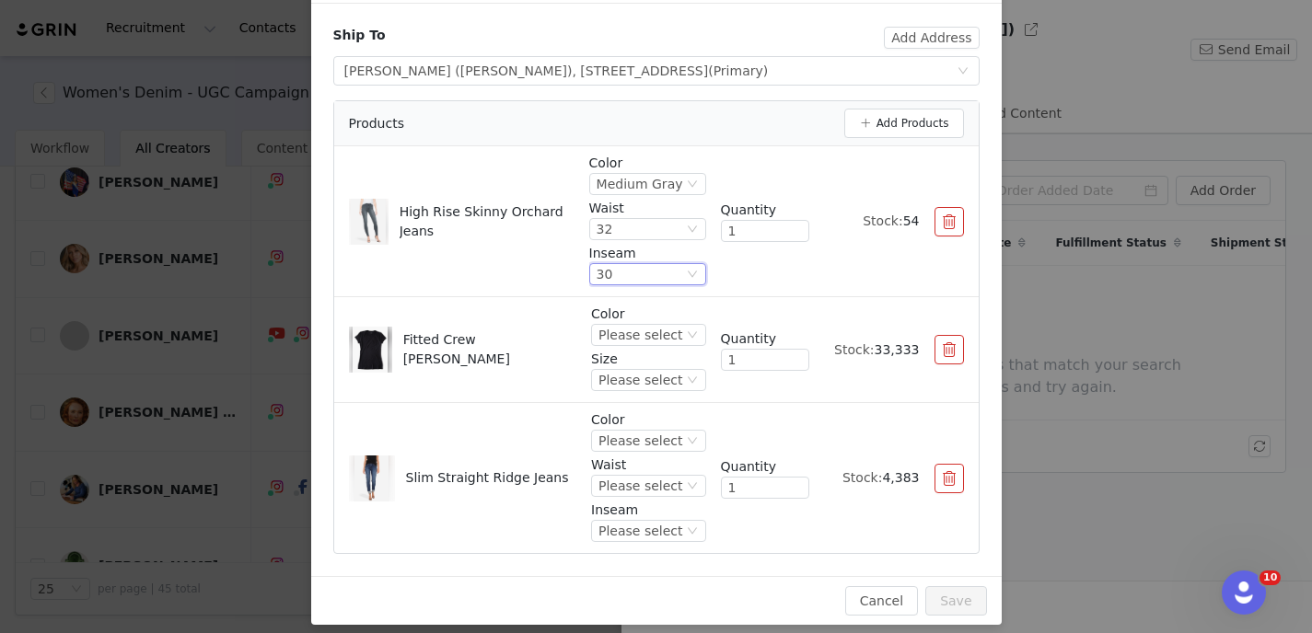
scroll to position [153, 0]
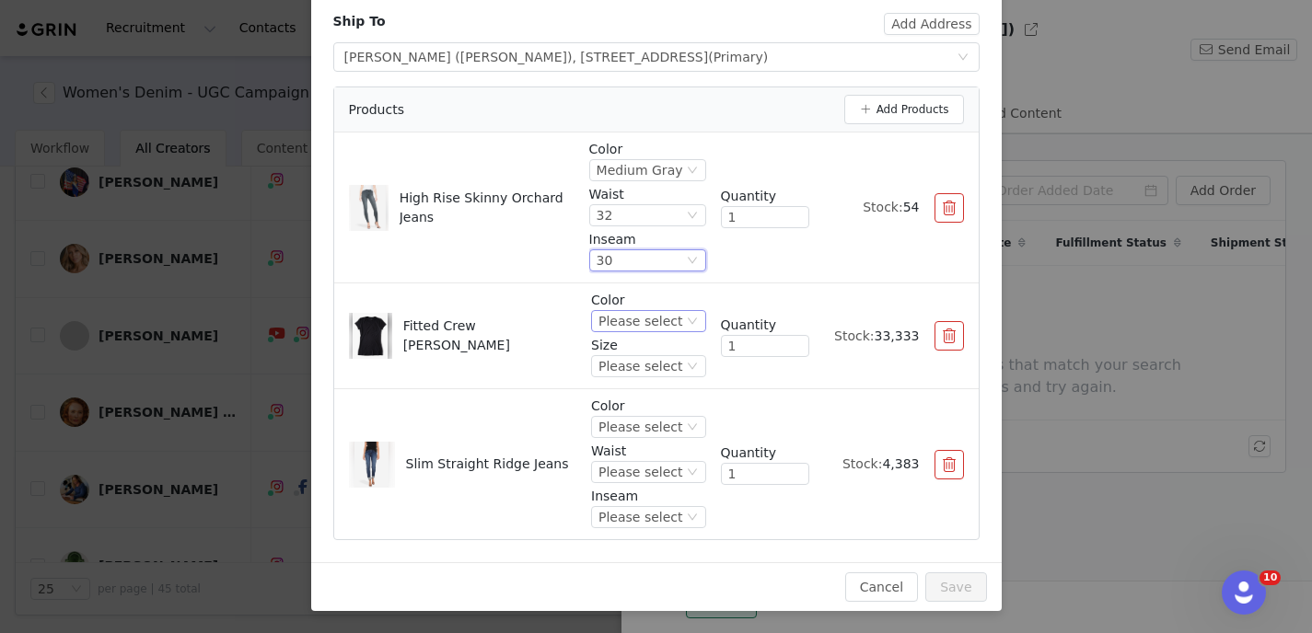
click at [663, 326] on div "Please select" at bounding box center [640, 321] width 84 height 20
click at [624, 387] on li "Black" at bounding box center [644, 383] width 109 height 29
click at [633, 364] on div "Please select" at bounding box center [640, 366] width 84 height 20
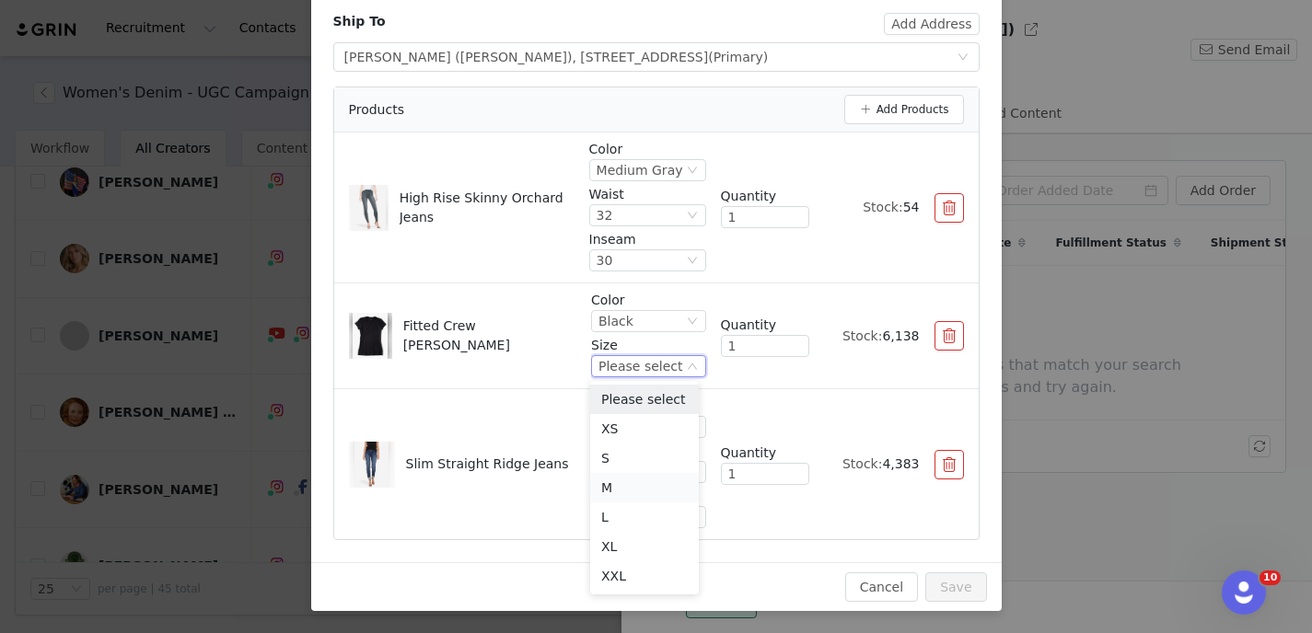
click at [611, 488] on li "M" at bounding box center [644, 487] width 109 height 29
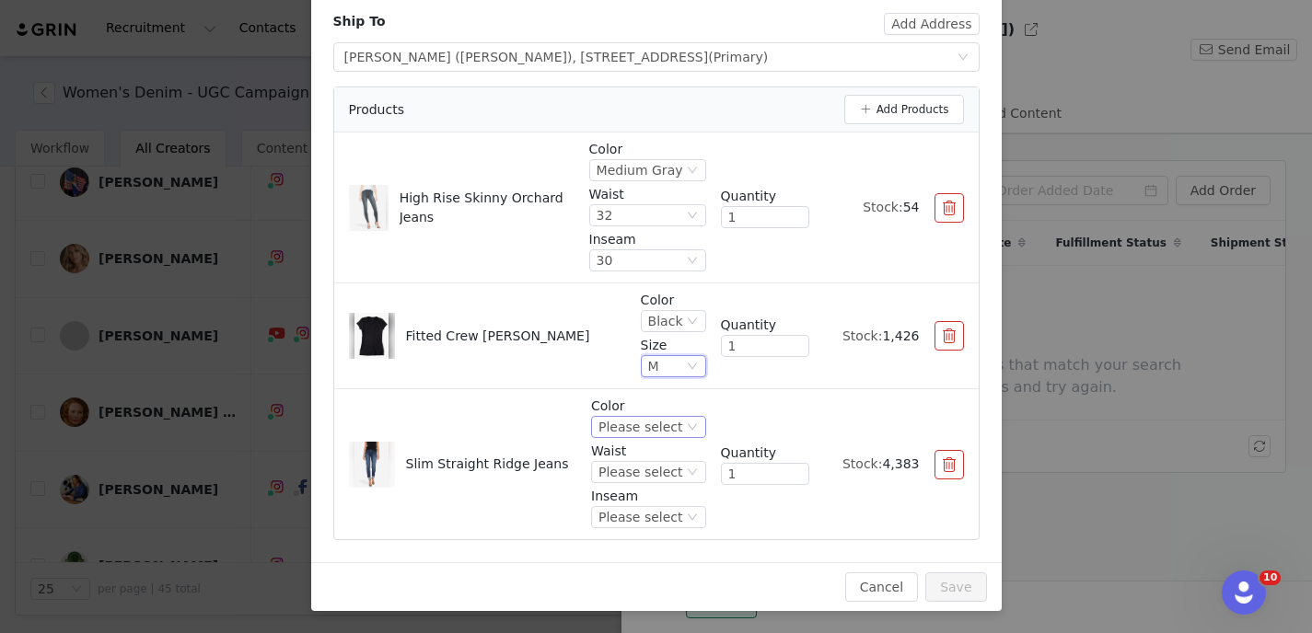
click at [655, 428] on div "Please select" at bounding box center [640, 427] width 84 height 20
click at [642, 483] on li "Medium/Dark Blue" at bounding box center [644, 489] width 109 height 29
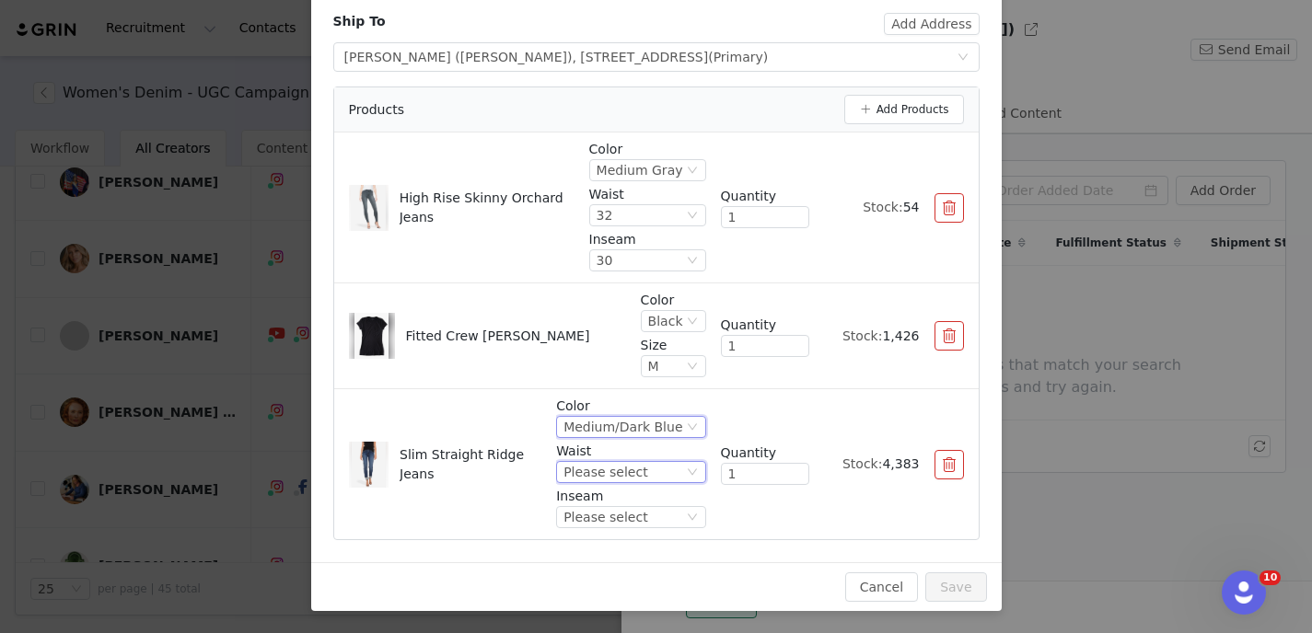
click at [613, 476] on div "Please select" at bounding box center [605, 472] width 84 height 20
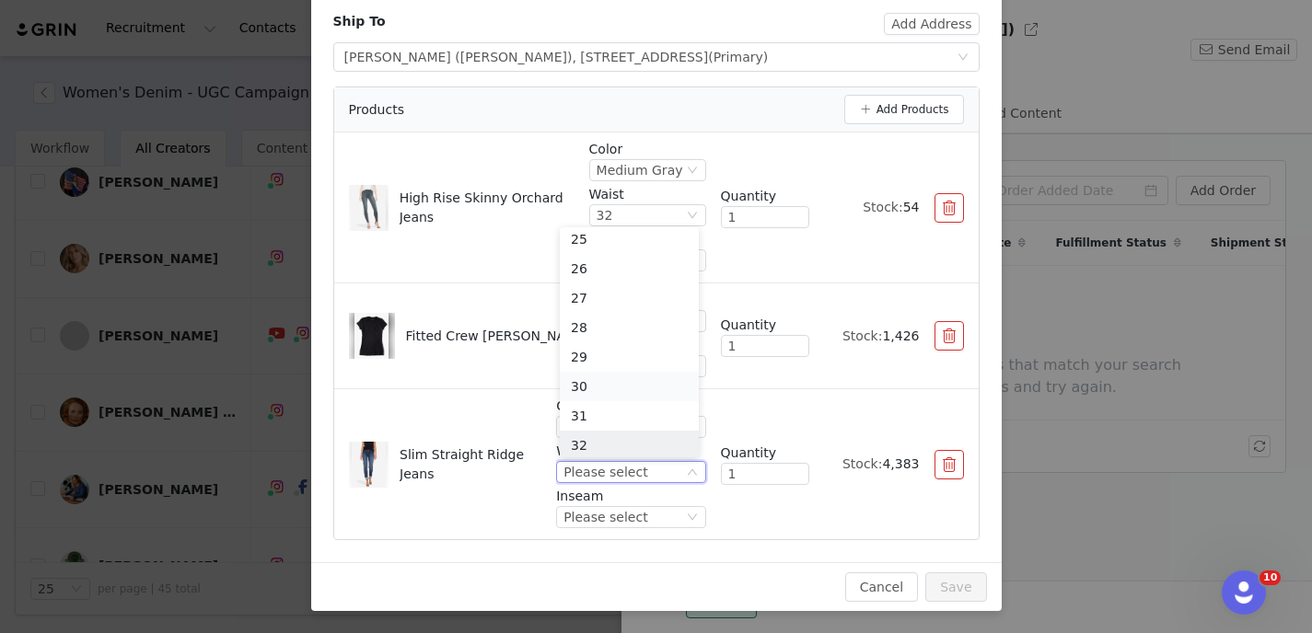
scroll to position [68, 0]
click at [578, 446] on li "32" at bounding box center [629, 442] width 139 height 29
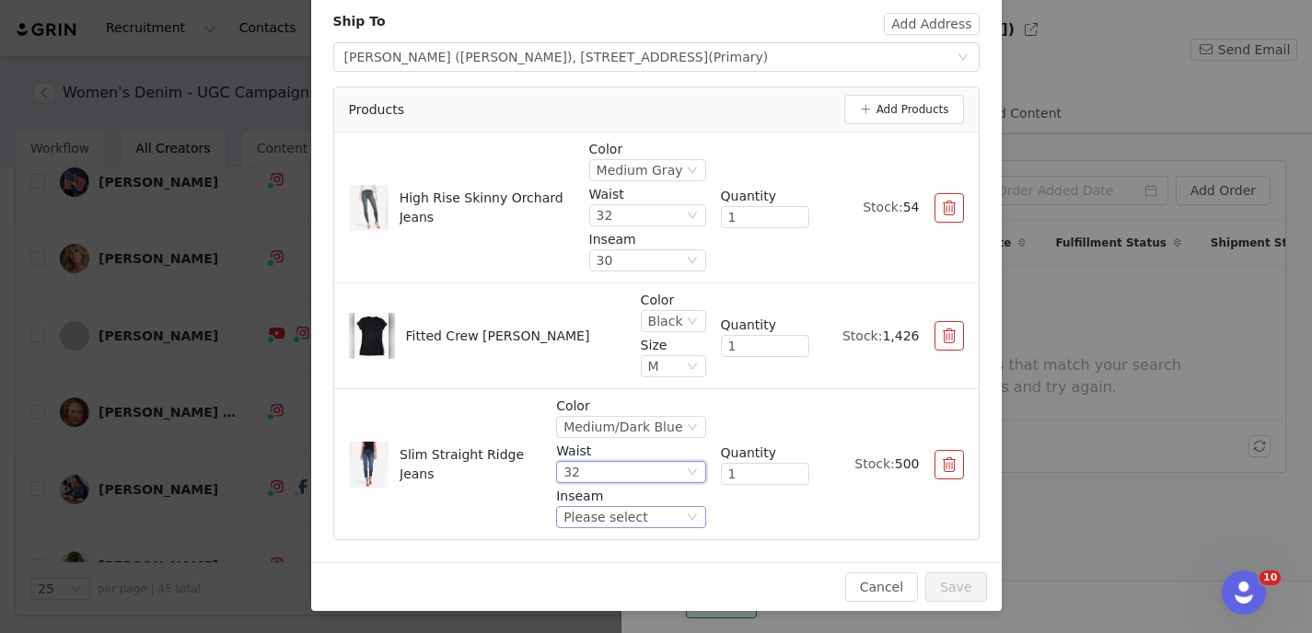
click at [580, 520] on div "Please select" at bounding box center [605, 517] width 84 height 20
click at [581, 452] on li "30" at bounding box center [629, 454] width 139 height 29
click at [954, 588] on button "Save" at bounding box center [955, 586] width 61 height 29
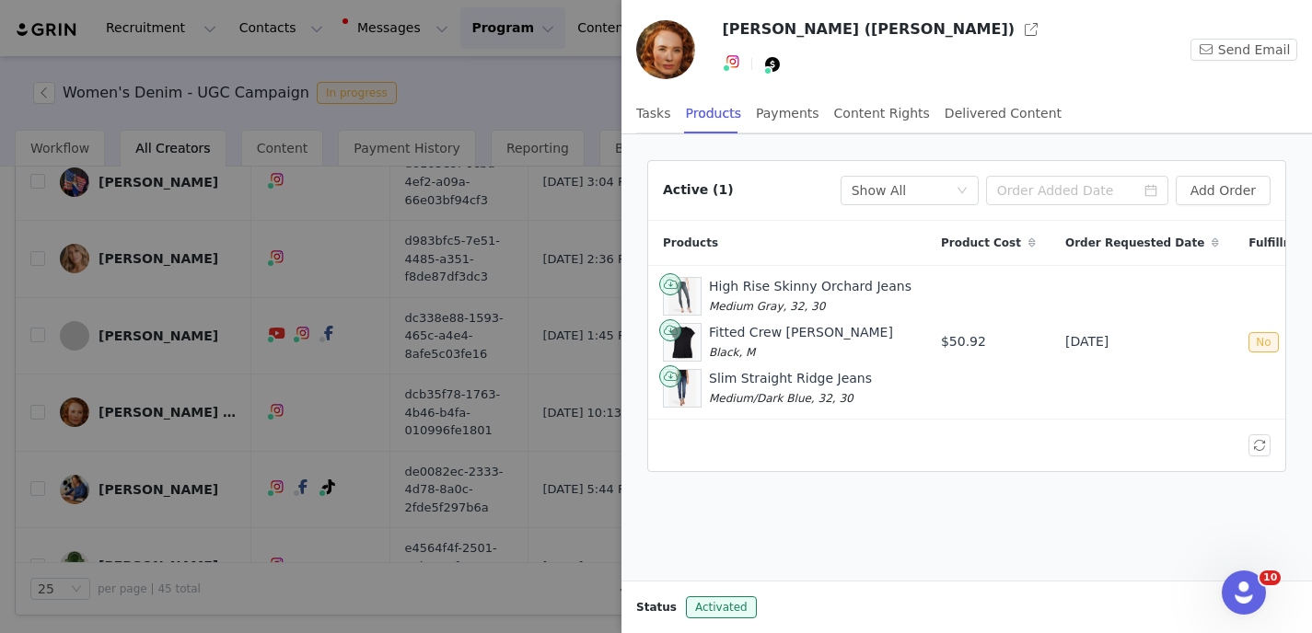
click at [549, 110] on div at bounding box center [656, 316] width 1312 height 633
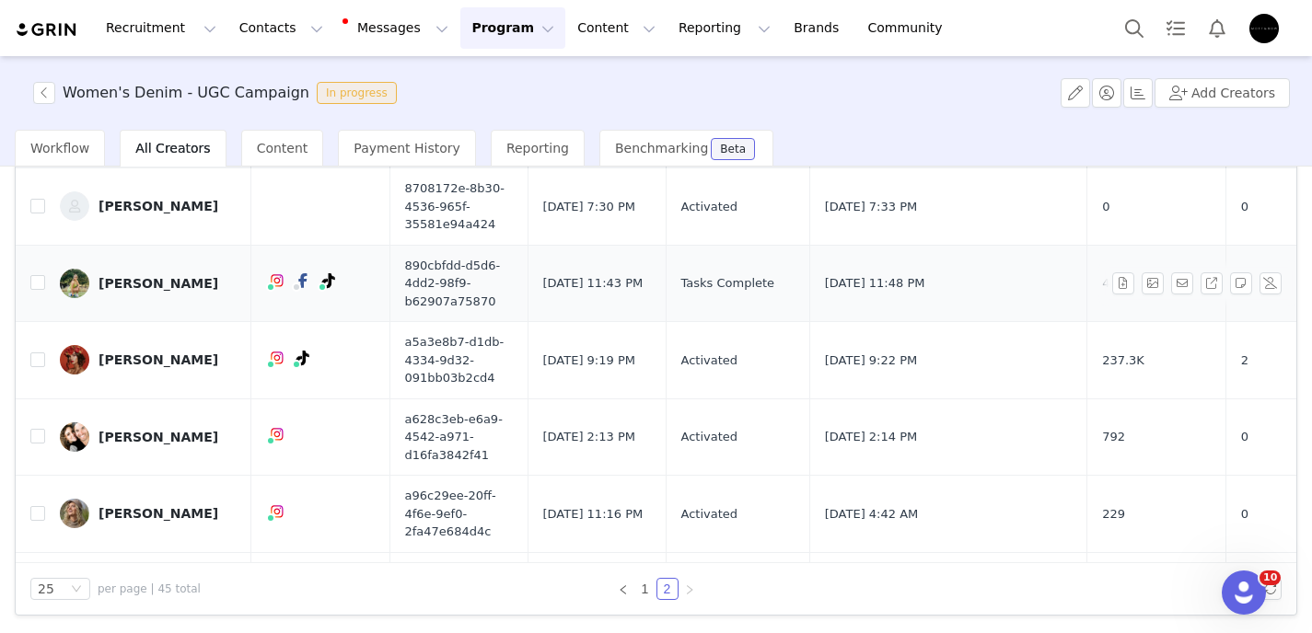
scroll to position [0, 0]
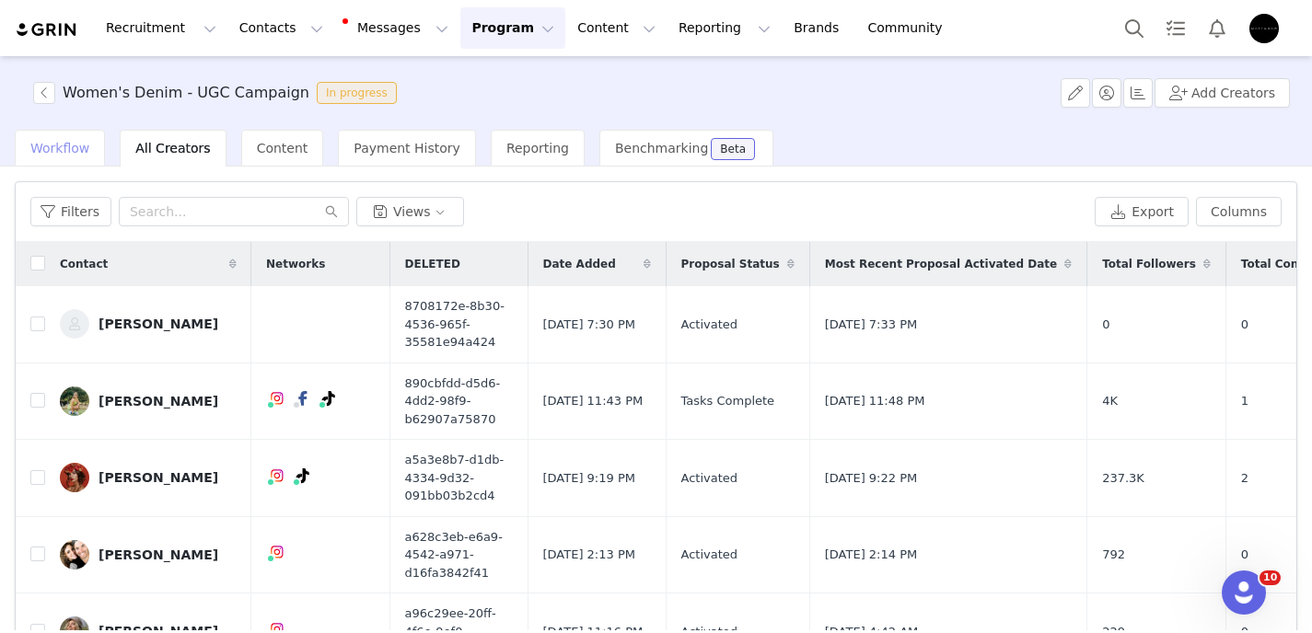
click at [75, 154] on span "Workflow" at bounding box center [59, 148] width 59 height 15
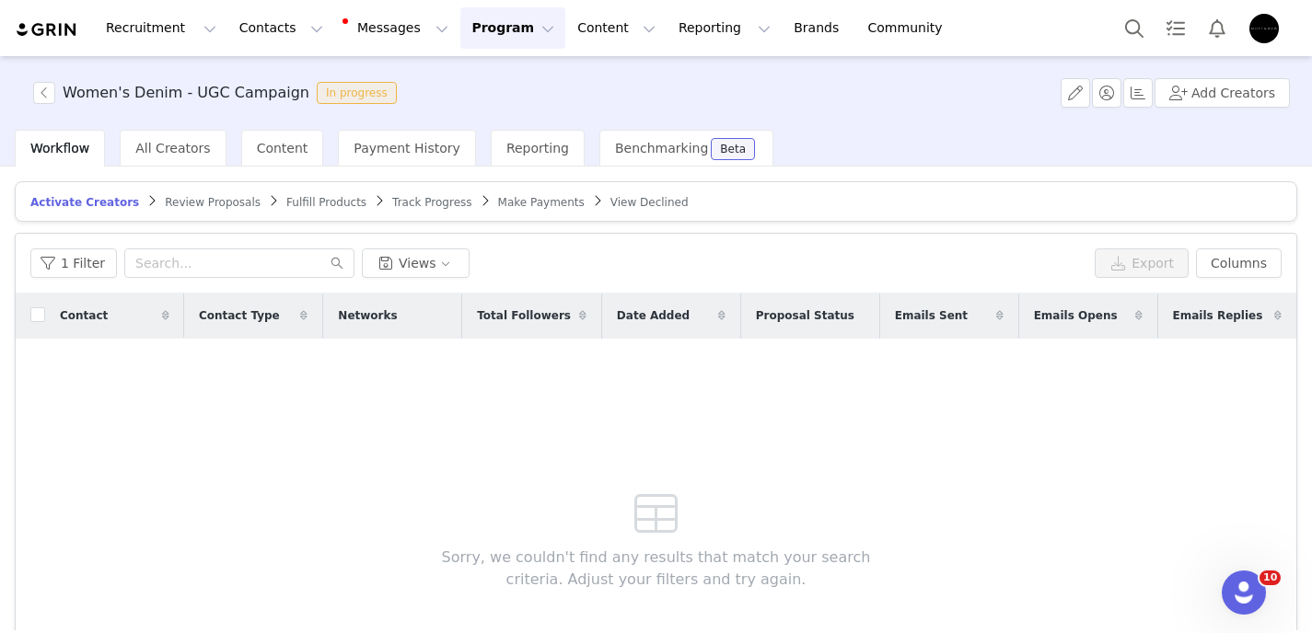
click at [310, 202] on span "Fulfill Products" at bounding box center [326, 202] width 80 height 13
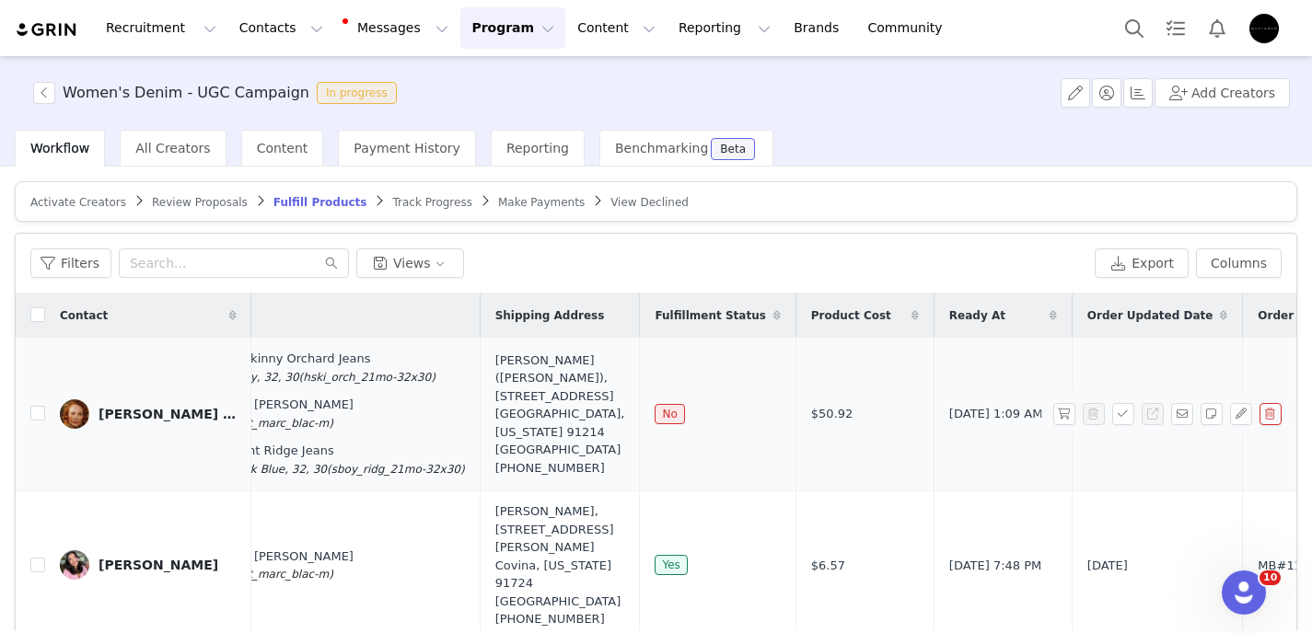
scroll to position [0, 480]
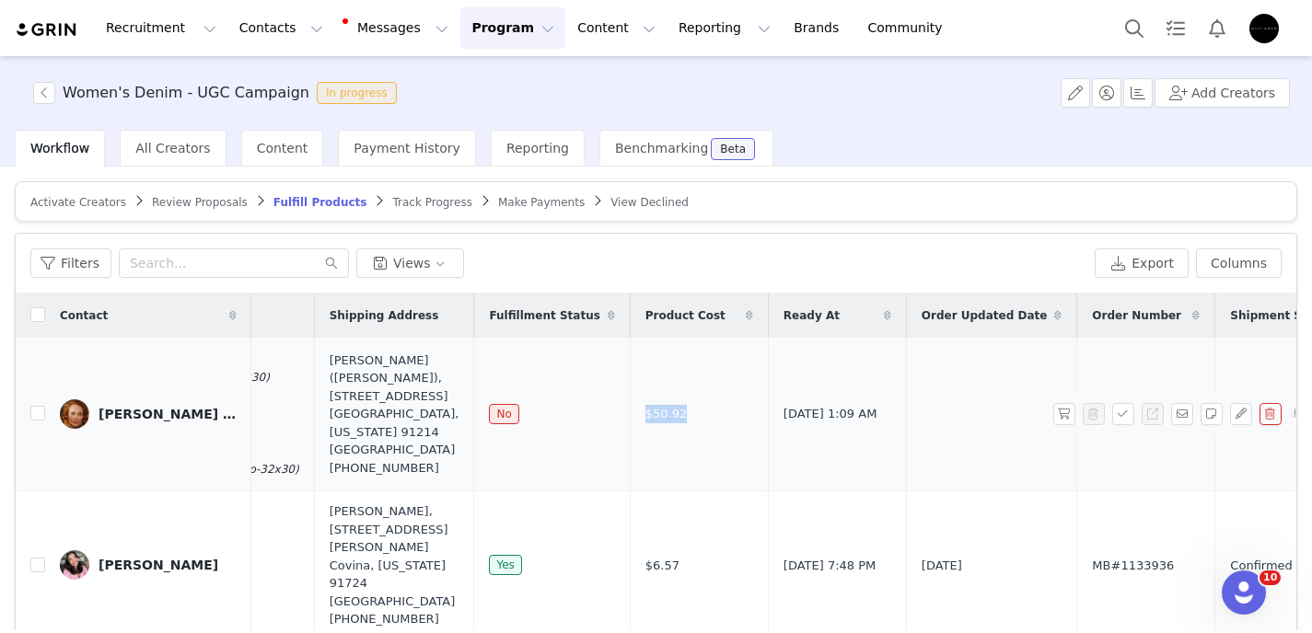
drag, startPoint x: 651, startPoint y: 413, endPoint x: 586, endPoint y: 414, distance: 64.4
click at [630, 414] on td "$50.92" at bounding box center [699, 415] width 138 height 154
copy span "$50.92"
click at [239, 26] on button "Contacts Contacts" at bounding box center [281, 27] width 106 height 41
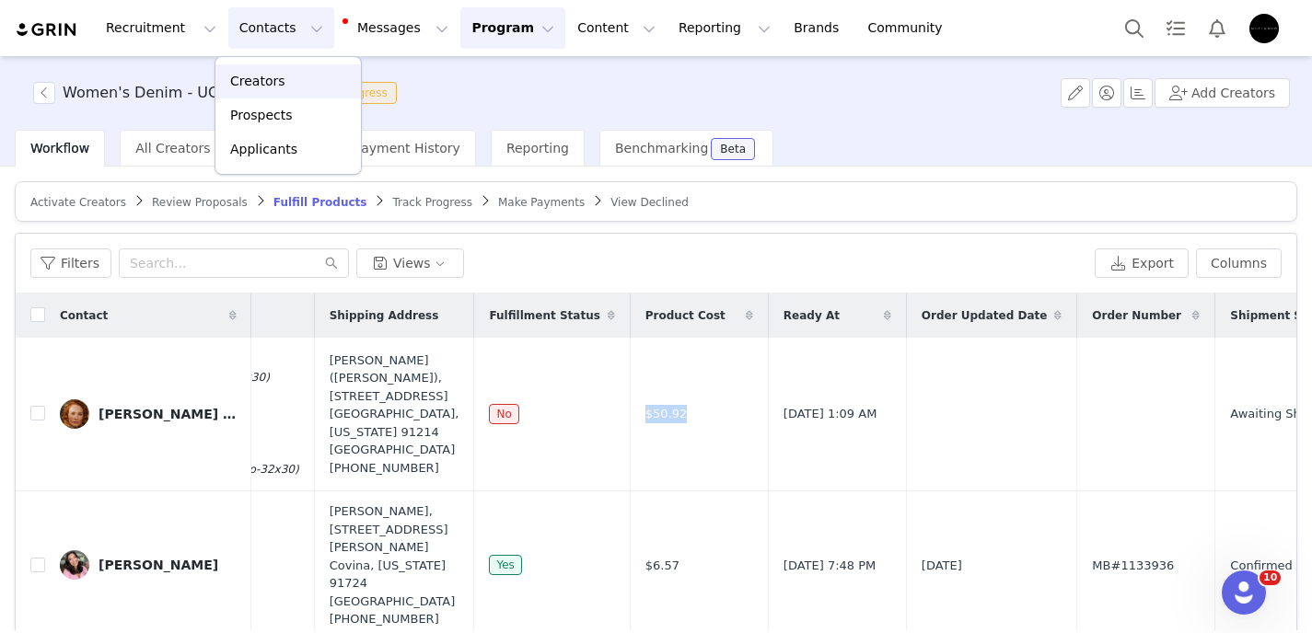
click at [265, 83] on p "Creators" at bounding box center [257, 81] width 55 height 19
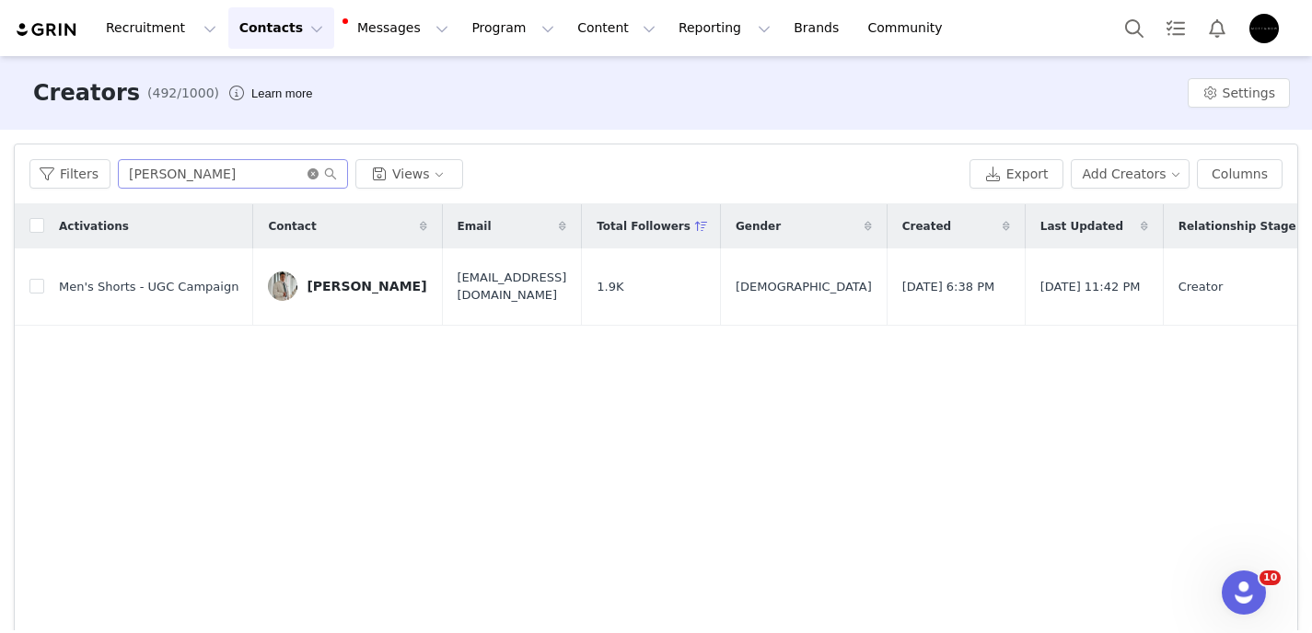
click at [311, 173] on icon "icon: close-circle" at bounding box center [312, 173] width 11 height 11
click at [276, 173] on input "text" at bounding box center [233, 173] width 230 height 29
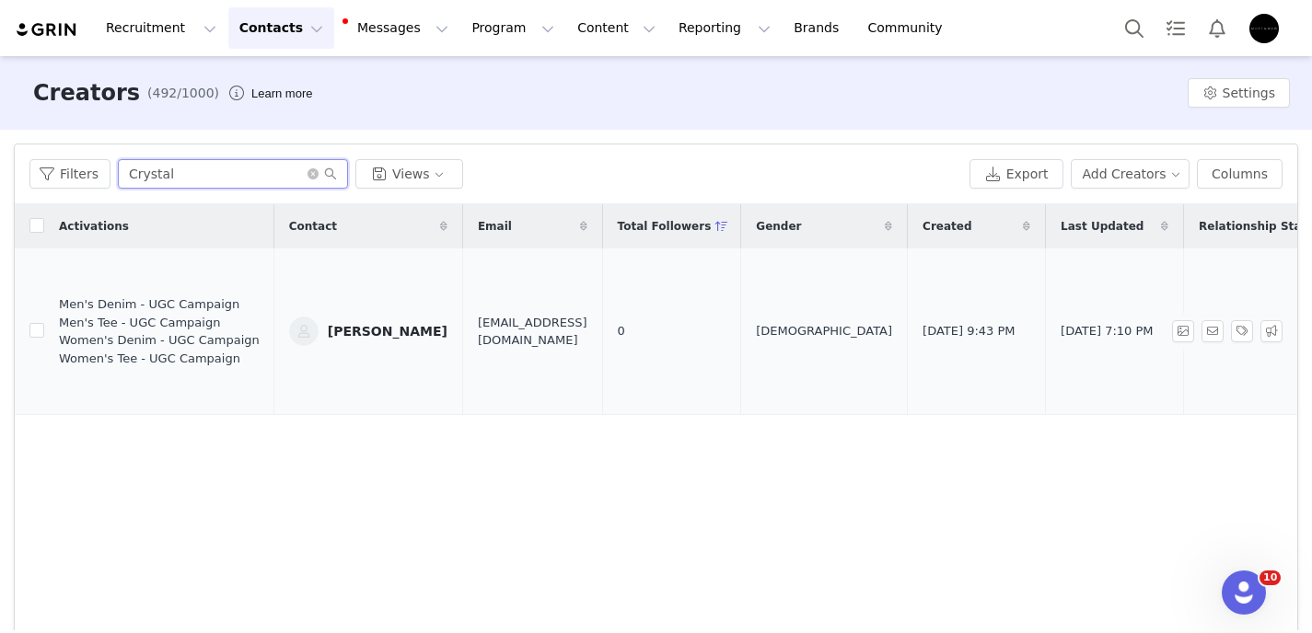
type input "Crystal"
click at [351, 324] on div "[PERSON_NAME]" at bounding box center [388, 331] width 120 height 15
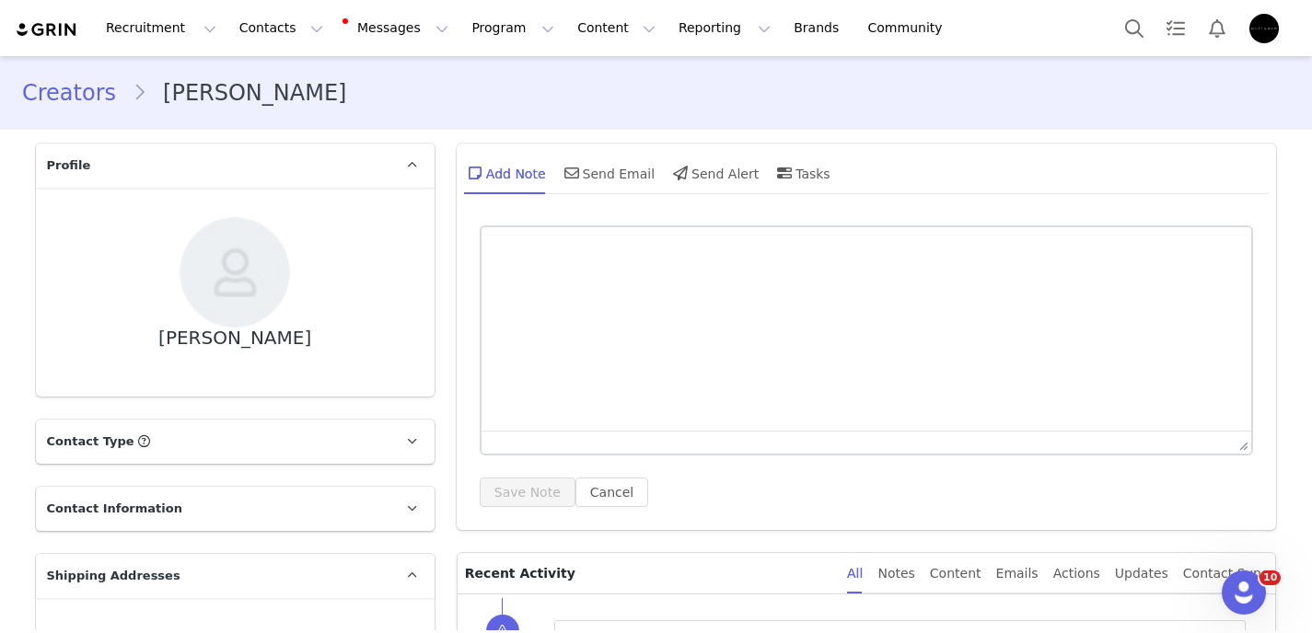
scroll to position [2343, 0]
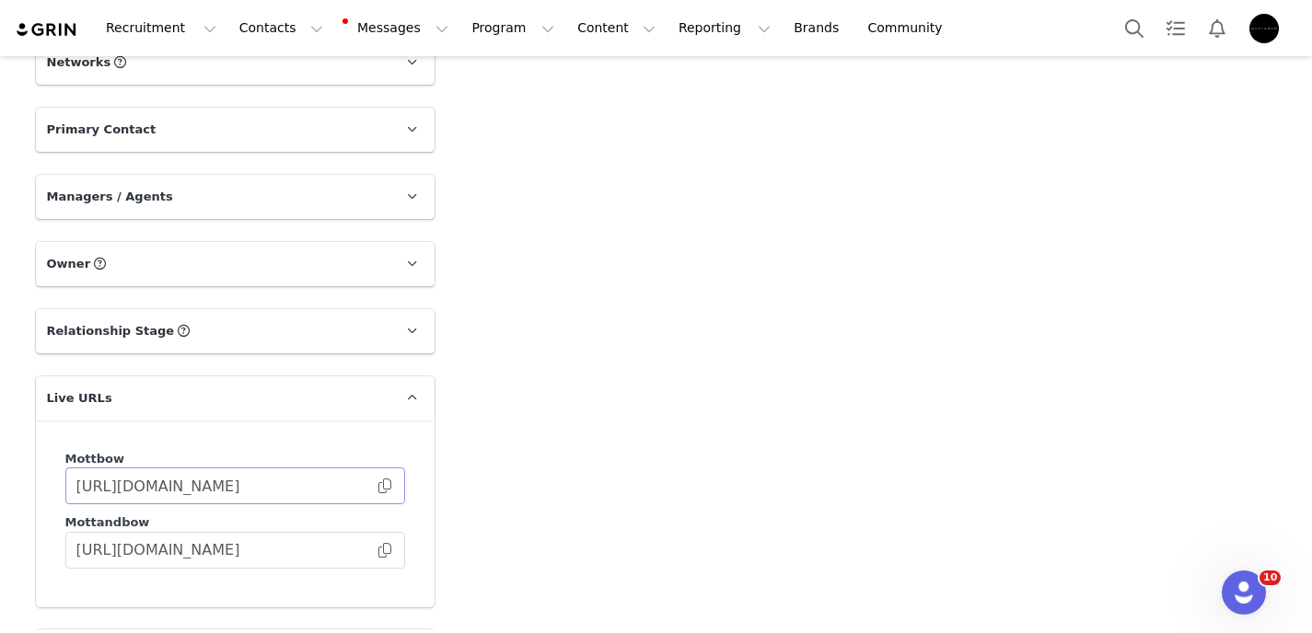
click at [378, 486] on span at bounding box center [385, 486] width 18 height 0
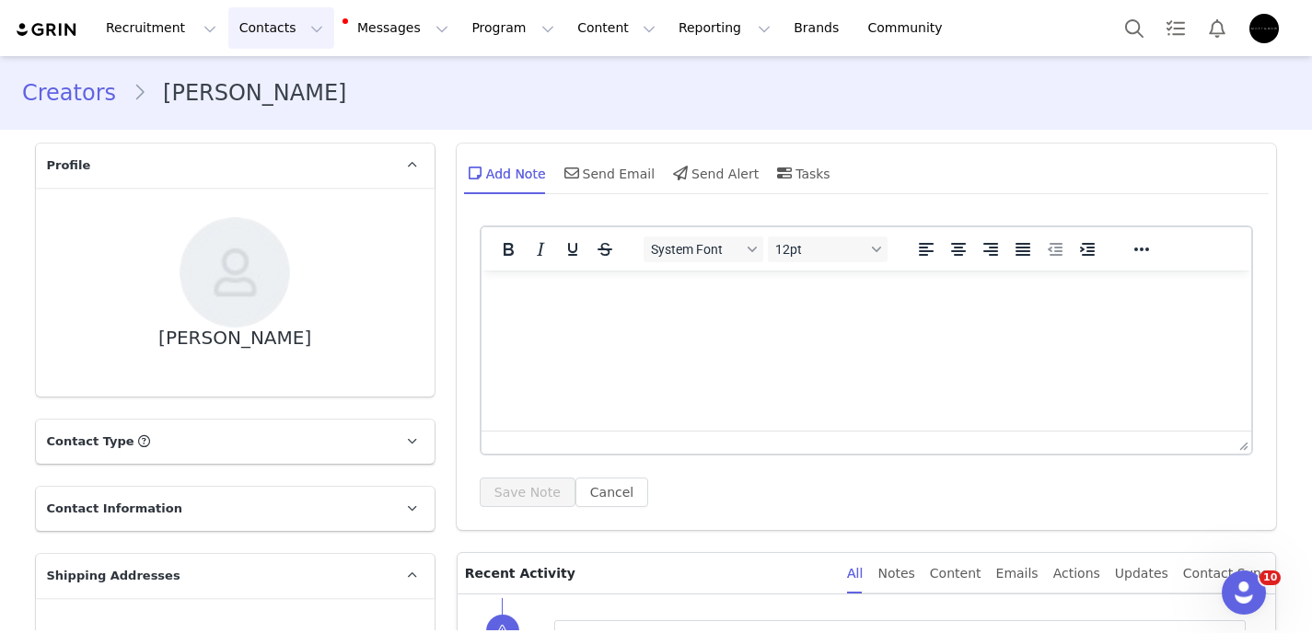
click at [279, 34] on button "Contacts Contacts" at bounding box center [281, 27] width 106 height 41
click at [283, 77] on div "Creators" at bounding box center [287, 81] width 123 height 19
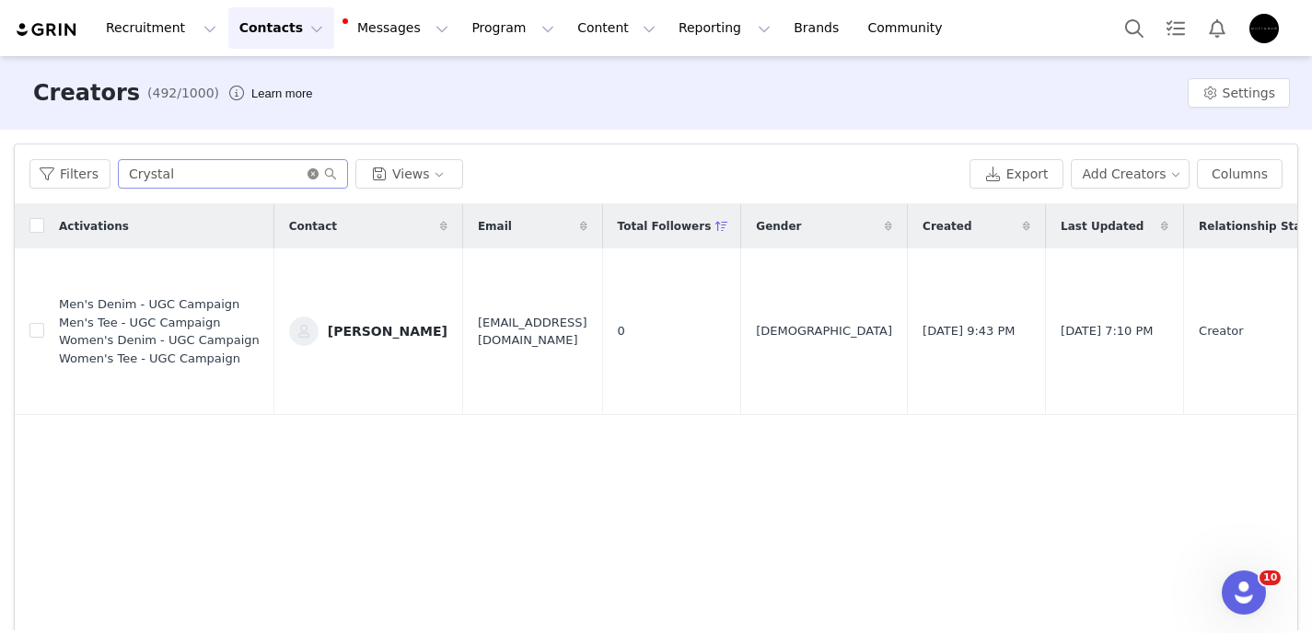
click at [311, 177] on icon "icon: close-circle" at bounding box center [312, 173] width 11 height 11
click at [283, 177] on input "text" at bounding box center [233, 173] width 230 height 29
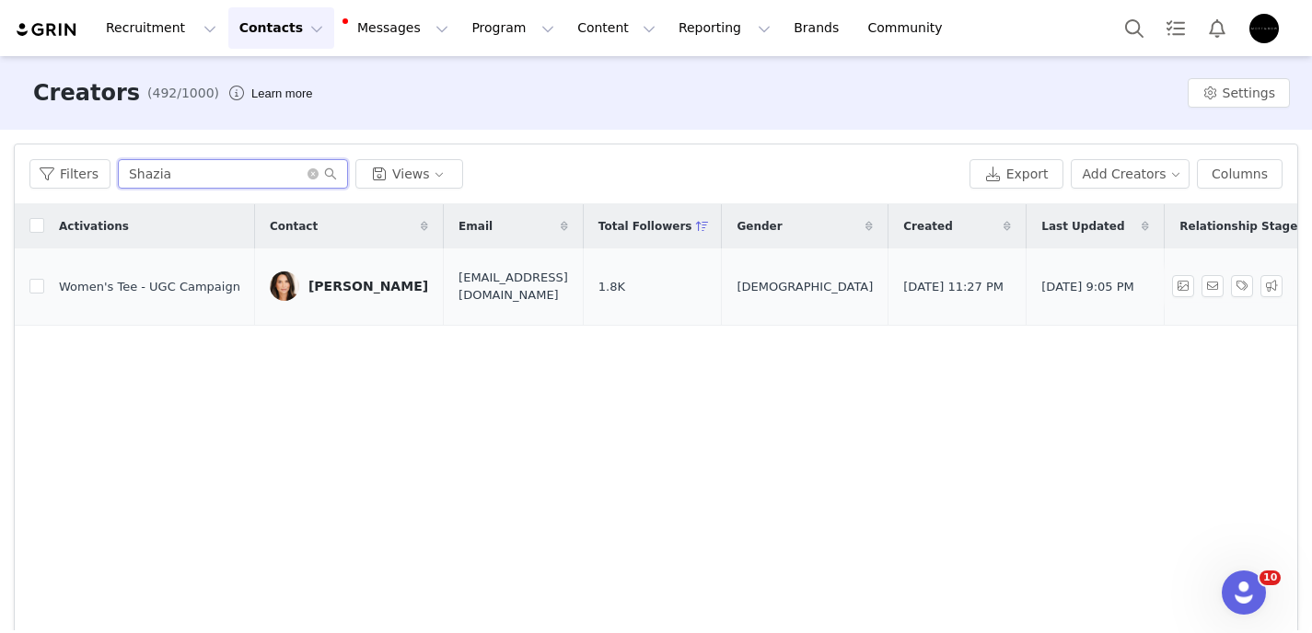
type input "Shazia"
click at [179, 290] on div "Women's Tee - UGC Campaign" at bounding box center [149, 287] width 181 height 18
click at [313, 284] on div "[PERSON_NAME]" at bounding box center [368, 286] width 120 height 15
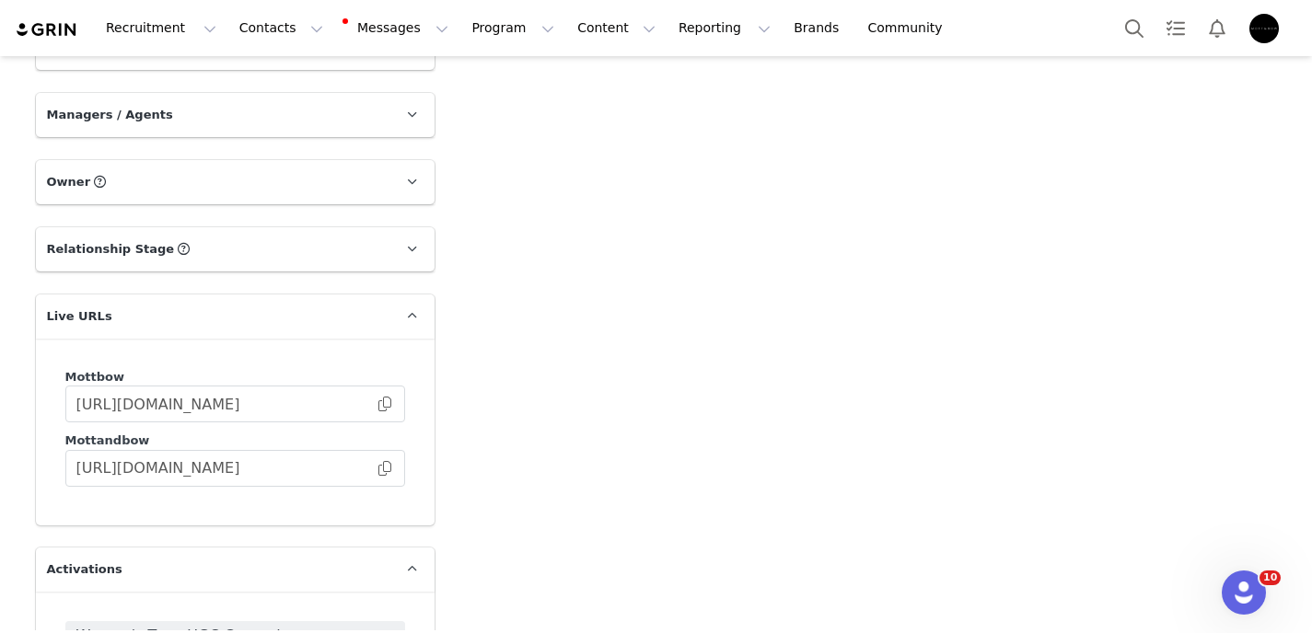
scroll to position [2736, 0]
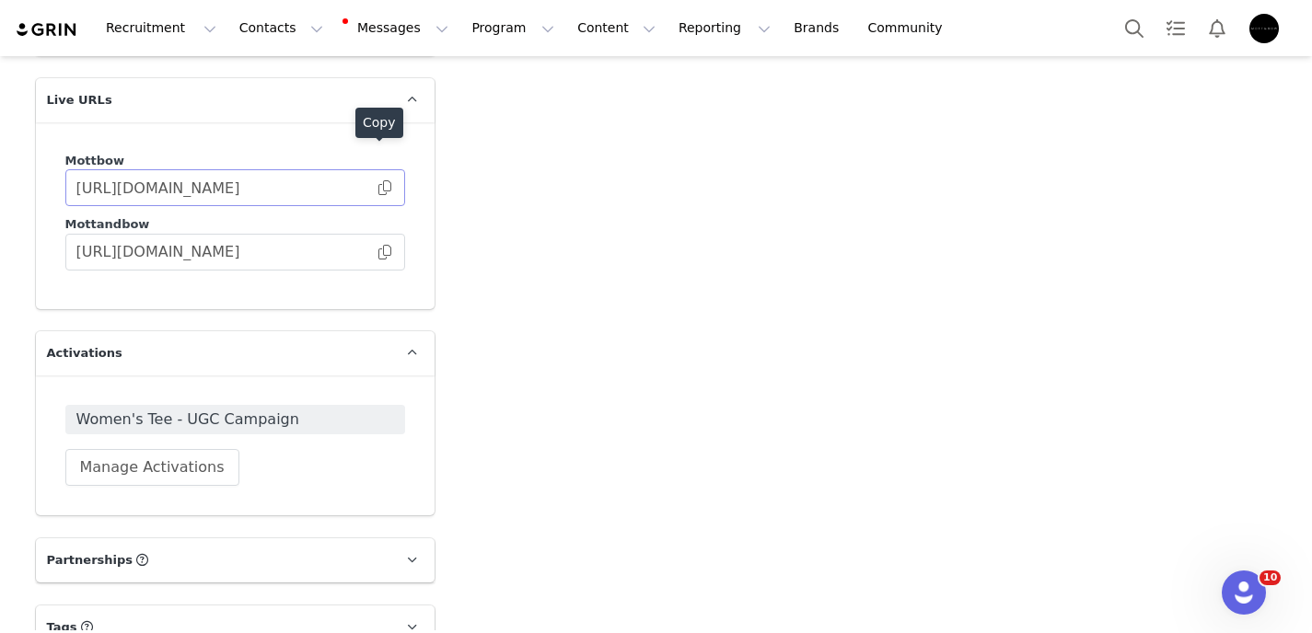
click at [378, 188] on span at bounding box center [385, 188] width 18 height 0
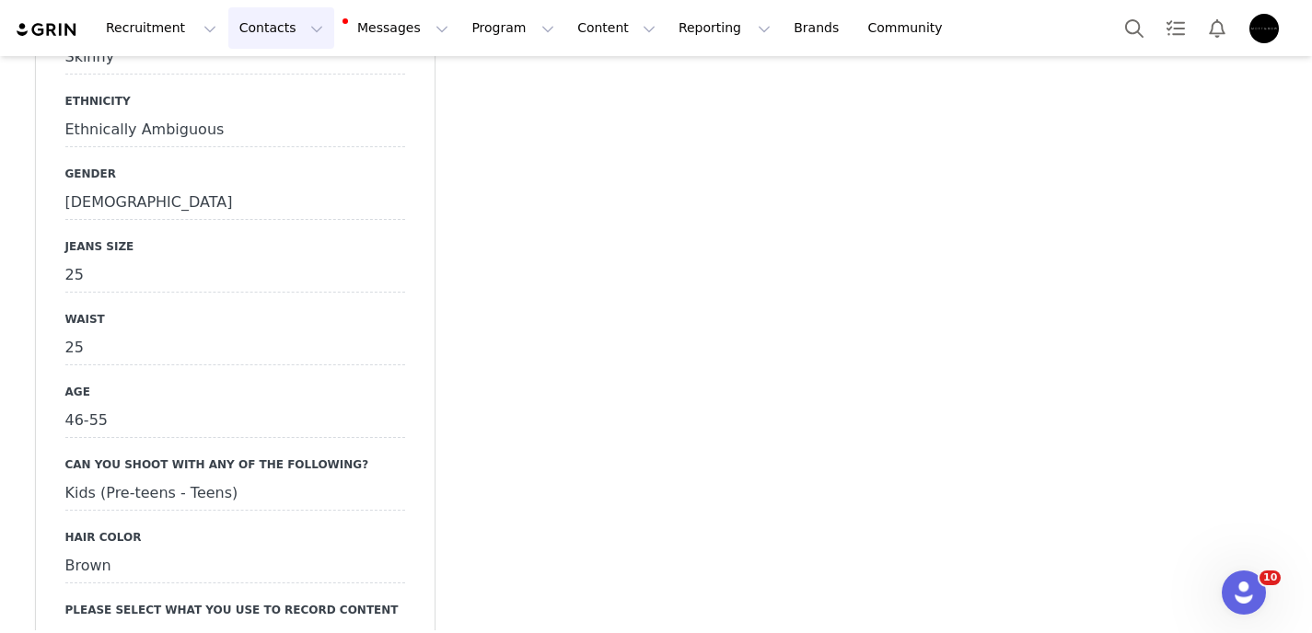
click at [257, 33] on button "Contacts Contacts" at bounding box center [281, 27] width 106 height 41
click at [263, 74] on p "Creators" at bounding box center [257, 81] width 55 height 19
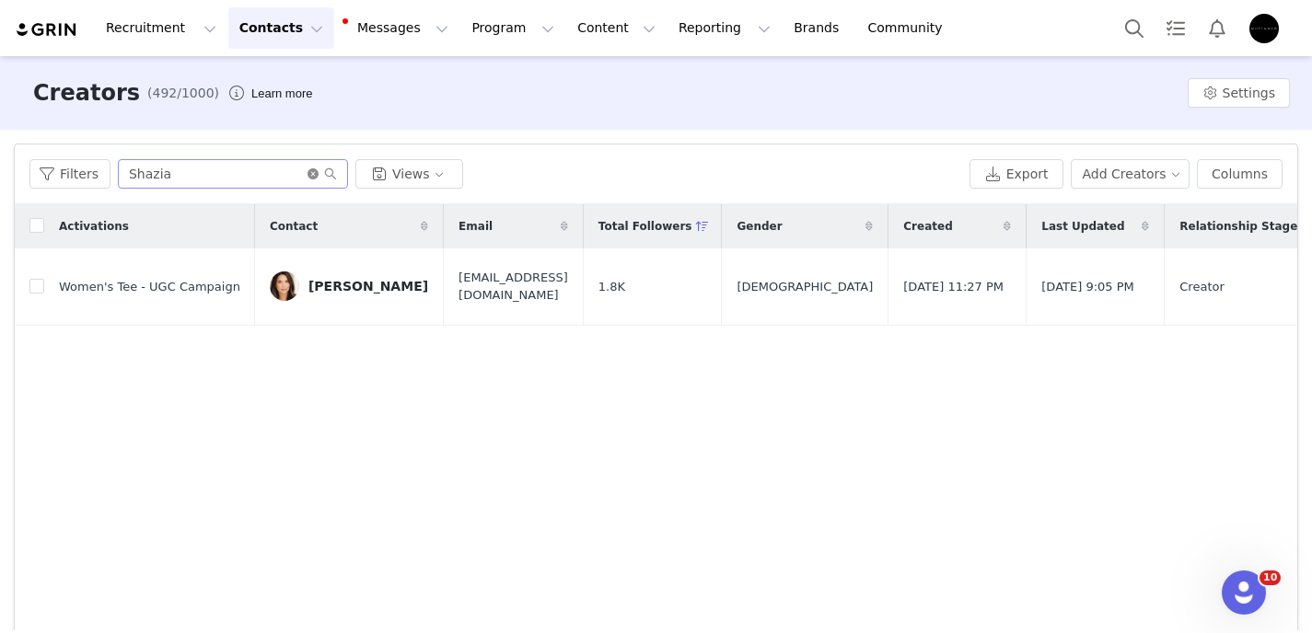
click at [307, 173] on icon "icon: close-circle" at bounding box center [312, 173] width 11 height 11
click at [275, 173] on input "text" at bounding box center [233, 173] width 230 height 29
type input "[PERSON_NAME]"
click at [309, 177] on icon "icon: close-circle" at bounding box center [312, 173] width 11 height 11
